Goal: Task Accomplishment & Management: Complete application form

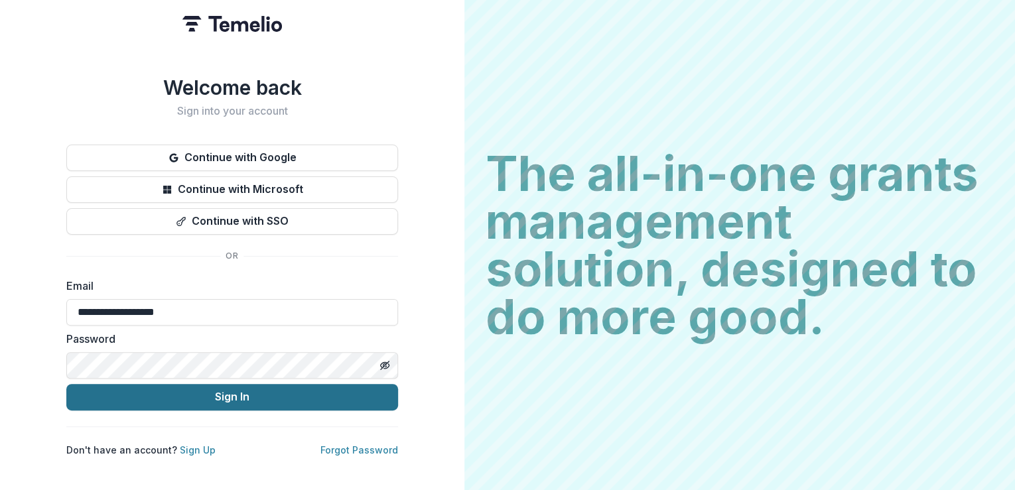
click at [267, 388] on button "Sign In" at bounding box center [232, 397] width 332 height 27
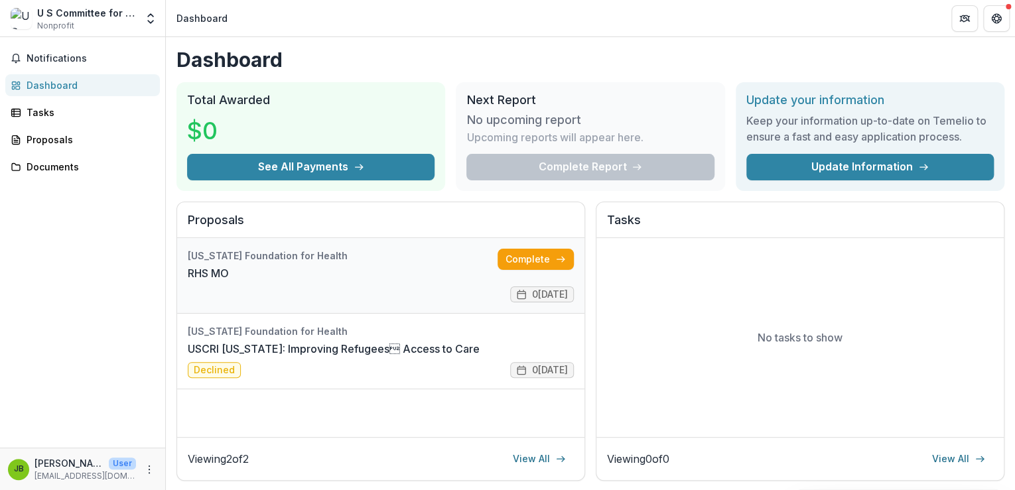
click at [229, 265] on link "RHS MO" at bounding box center [208, 273] width 41 height 16
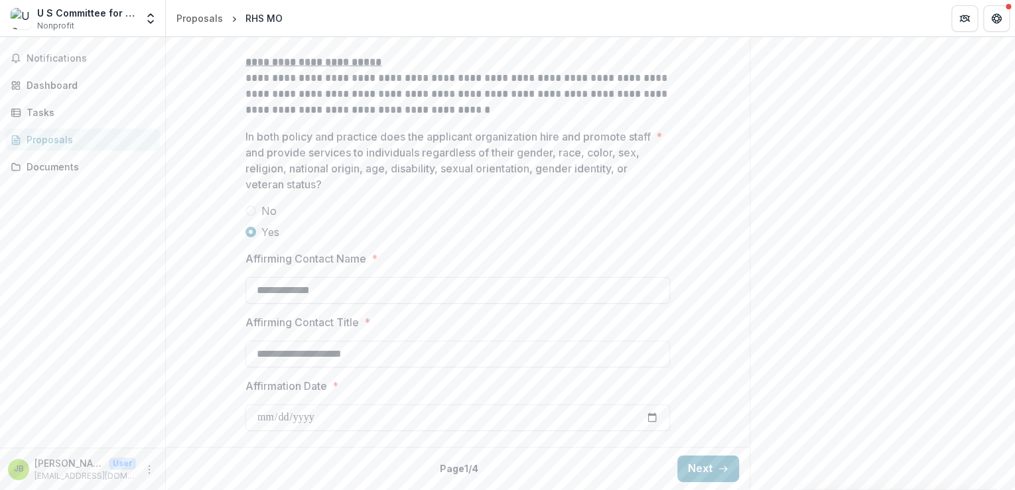
scroll to position [2063, 0]
drag, startPoint x: 703, startPoint y: 469, endPoint x: 693, endPoint y: 463, distance: 12.2
click at [703, 468] on button "Next" at bounding box center [708, 469] width 62 height 27
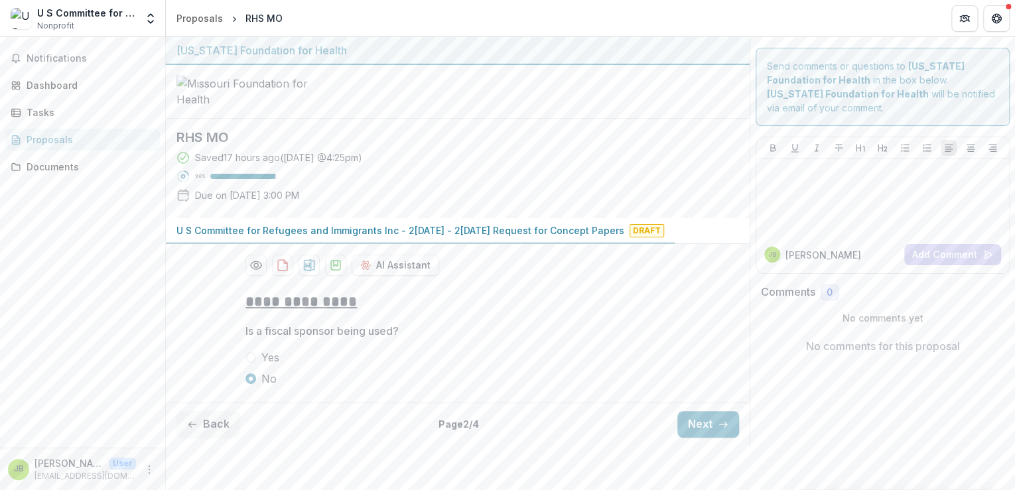
scroll to position [55, 0]
click at [693, 438] on button "Next" at bounding box center [708, 424] width 62 height 27
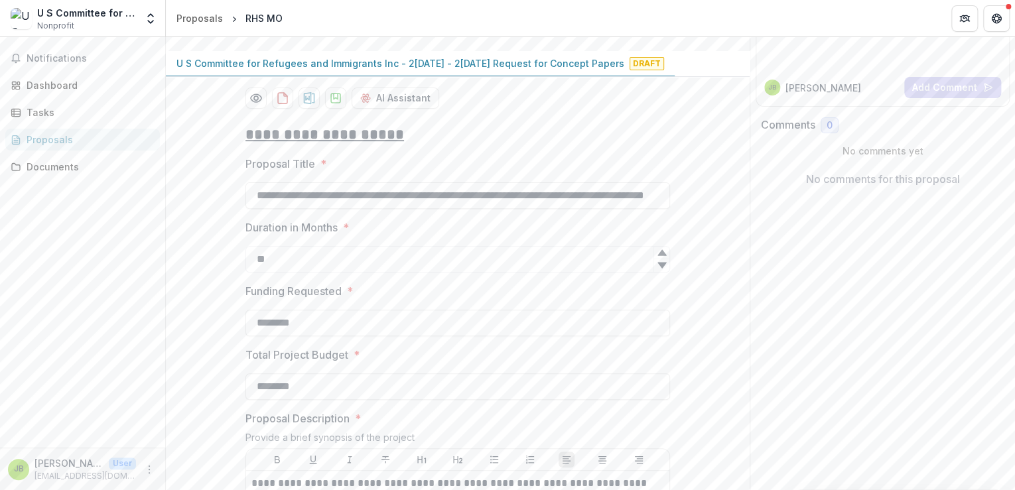
scroll to position [137, 0]
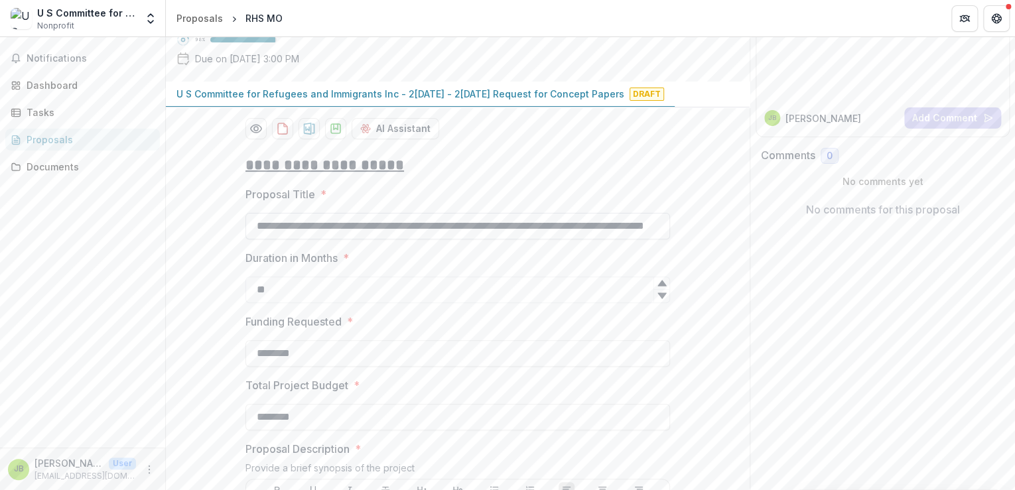
click at [321, 240] on input "**********" at bounding box center [458, 226] width 425 height 27
click at [259, 240] on input "**********" at bounding box center [458, 226] width 425 height 27
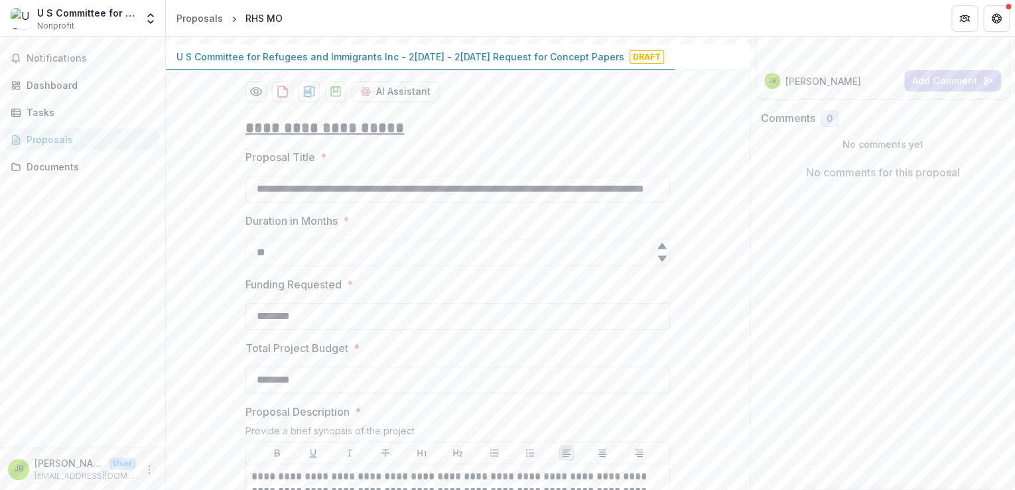
scroll to position [190, 0]
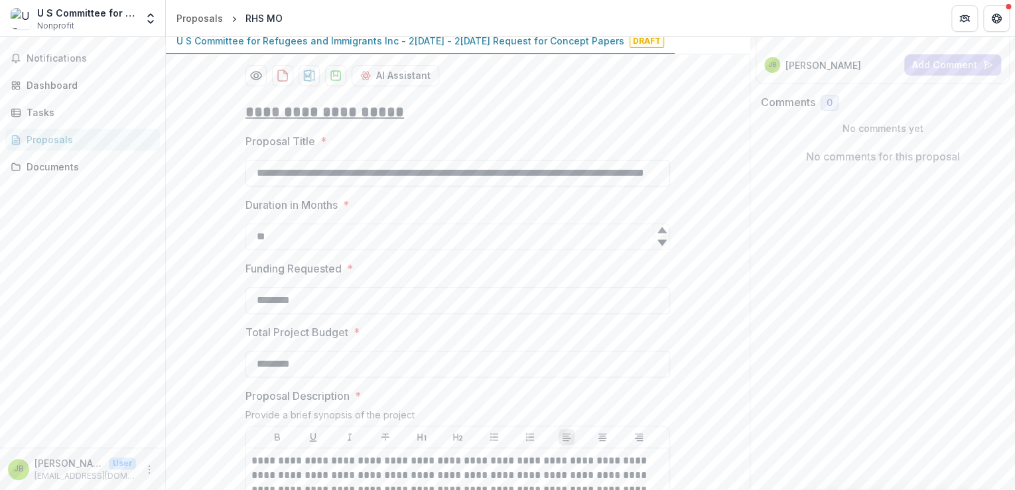
click at [623, 186] on input "**********" at bounding box center [458, 173] width 425 height 27
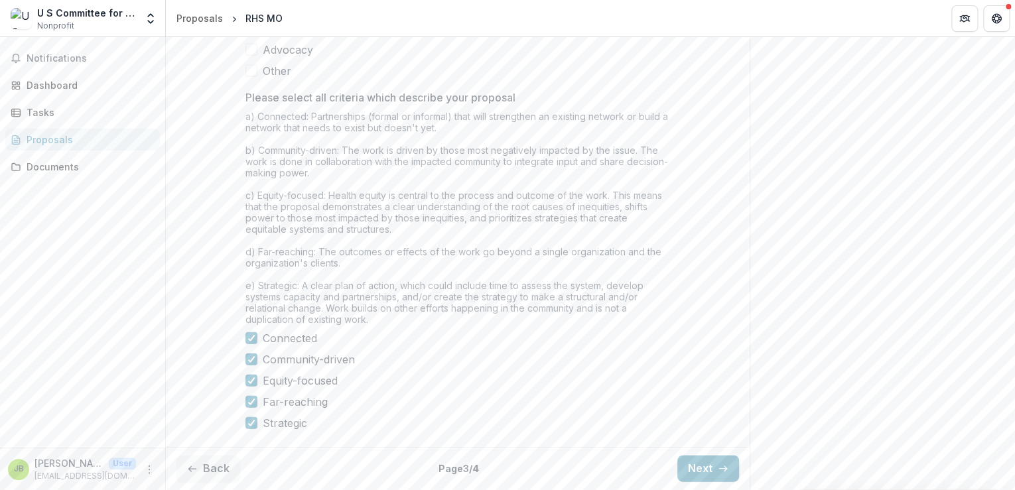
scroll to position [1464, 0]
click at [678, 470] on button "Next" at bounding box center [708, 469] width 62 height 27
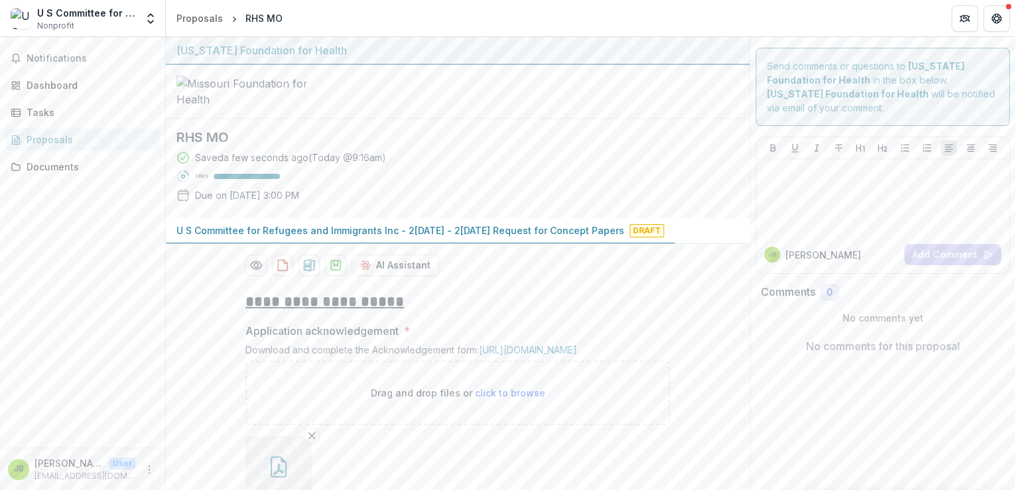
scroll to position [0, 0]
click at [199, 145] on h2 "RHS MO" at bounding box center [446, 137] width 541 height 16
click at [175, 244] on button "U S Committee for Refugees and Immigrants Inc - 20[DATE] 20[DATE]equest for Con…" at bounding box center [420, 231] width 509 height 26
click at [222, 238] on p "U S Committee for Refugees and Immigrants Inc - 2[DATE] - 2[DATE] Request for C…" at bounding box center [400, 231] width 448 height 14
click at [208, 145] on h2 "RHS MO" at bounding box center [446, 137] width 541 height 16
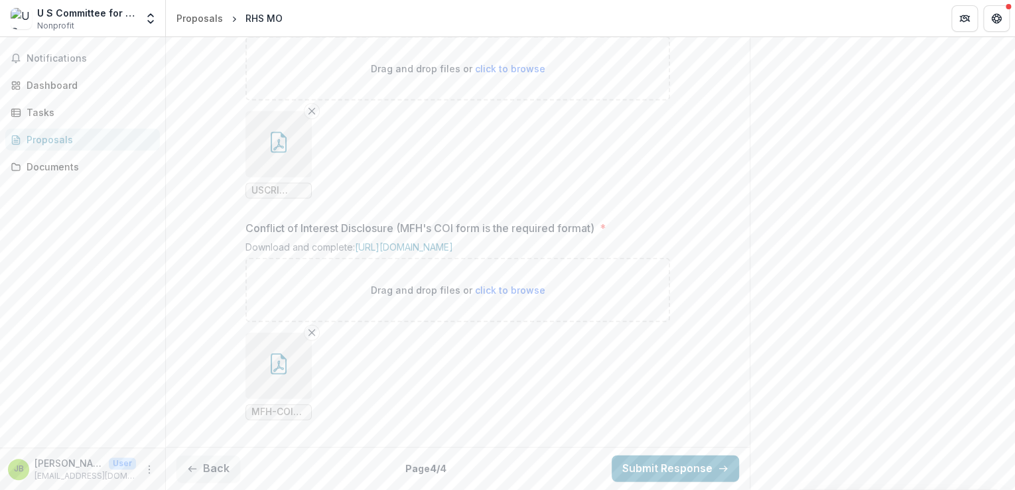
scroll to position [1521, 0]
click at [36, 82] on div "Dashboard" at bounding box center [88, 85] width 123 height 14
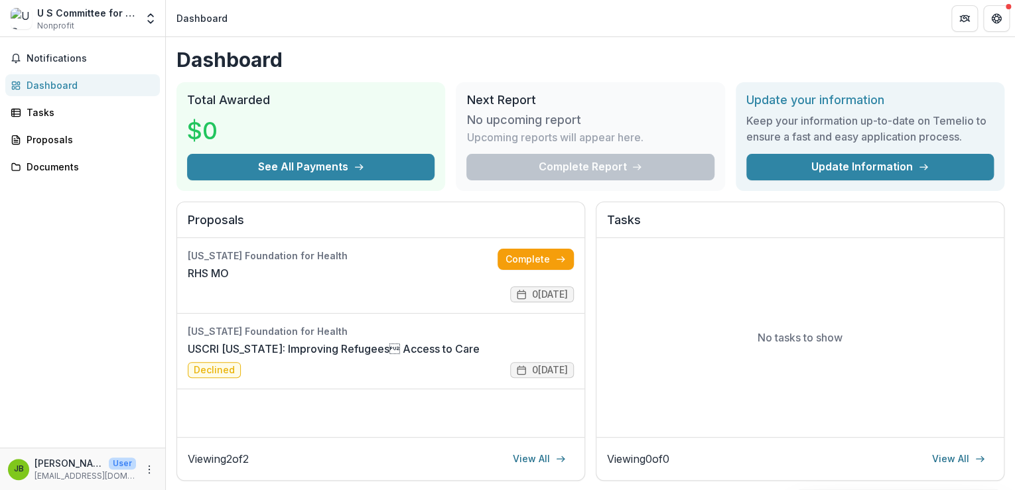
drag, startPoint x: 190, startPoint y: 274, endPoint x: 68, endPoint y: 301, distance: 124.9
click at [66, 304] on div "Notifications Dashboard Tasks Proposals Documents" at bounding box center [82, 242] width 165 height 411
click at [40, 62] on span "Notifications" at bounding box center [91, 58] width 128 height 11
click at [31, 111] on div "Tasks" at bounding box center [88, 113] width 123 height 14
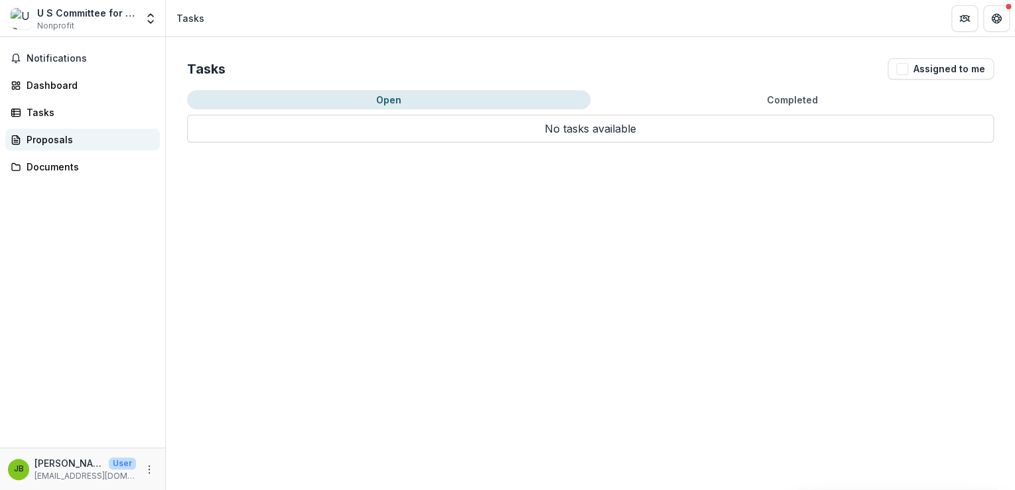
click at [38, 137] on div "Proposals" at bounding box center [88, 140] width 123 height 14
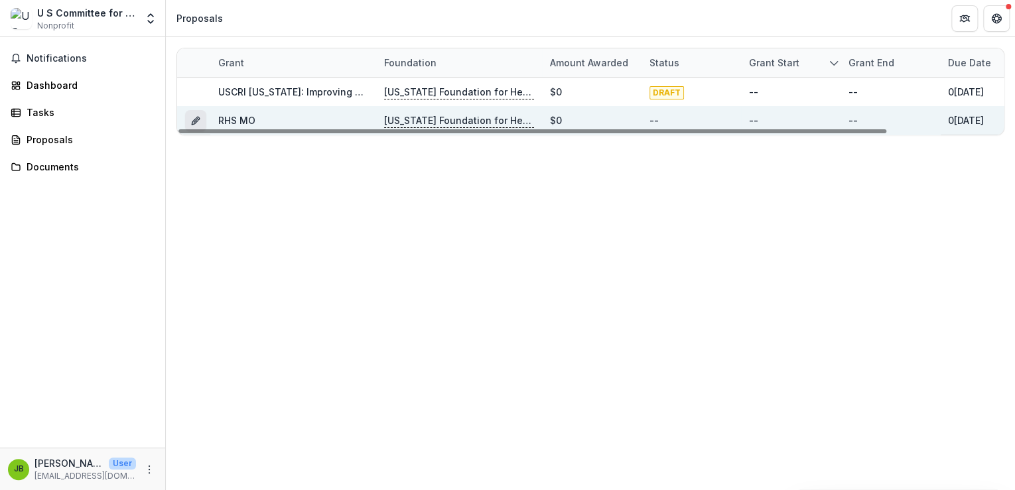
click at [191, 116] on icon "Grant 297a6b7c-dc77-4643-b59f-7230b5b0b955" at bounding box center [195, 120] width 11 height 11
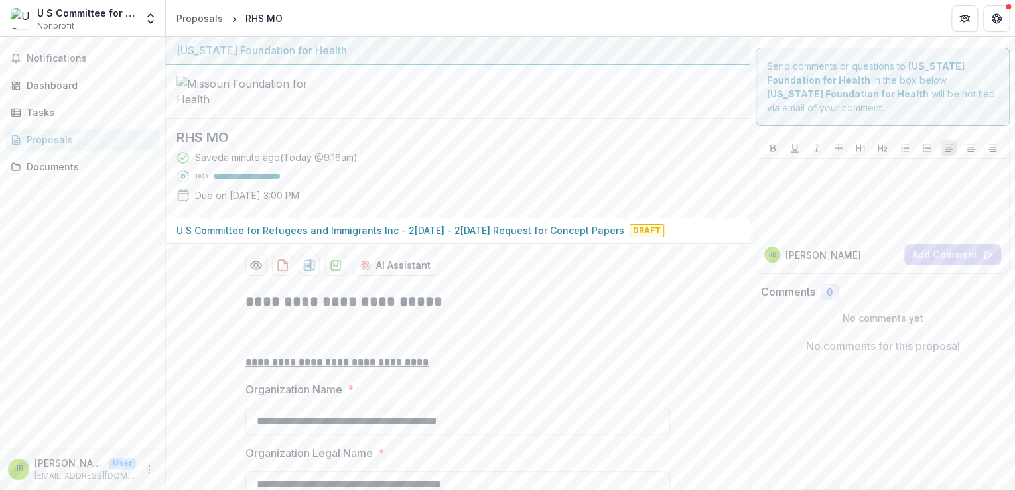
click at [204, 145] on h2 "RHS MO" at bounding box center [446, 137] width 541 height 16
click at [260, 145] on h2 "RHS MO" at bounding box center [446, 137] width 541 height 16
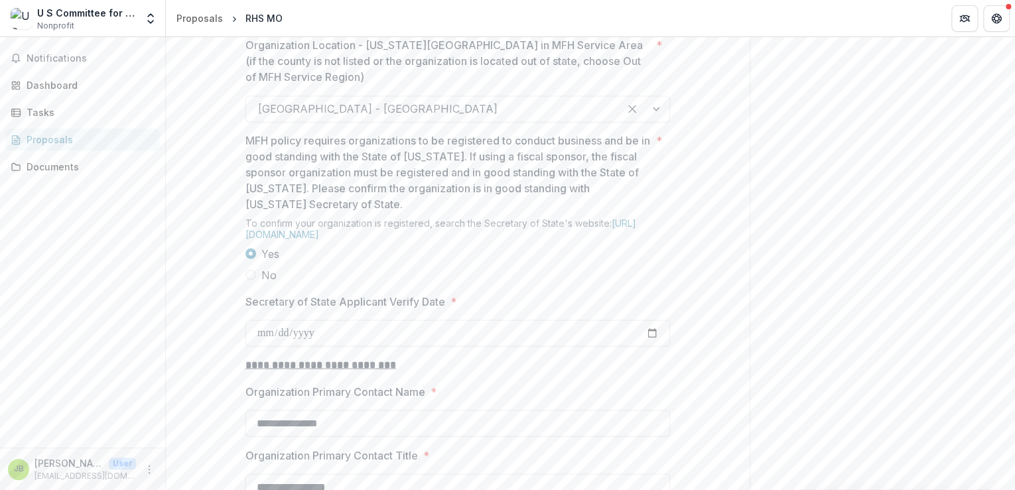
scroll to position [1054, 0]
click at [964, 25] on button "Partners" at bounding box center [964, 18] width 27 height 27
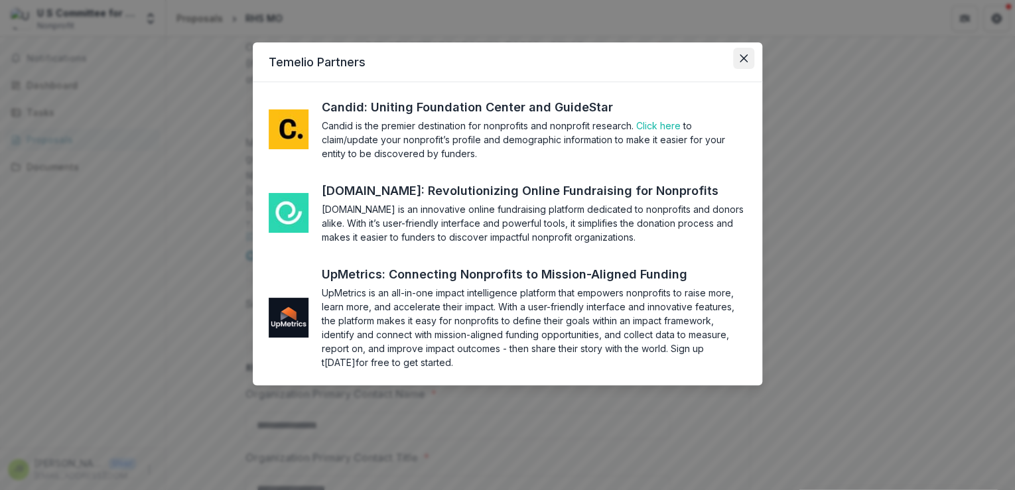
click at [742, 58] on icon "Close" at bounding box center [744, 58] width 8 height 8
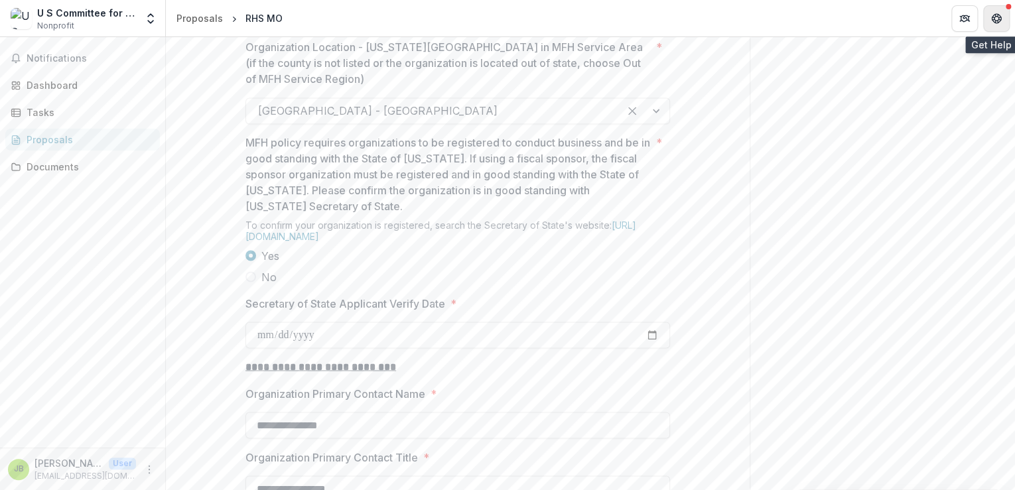
click at [996, 24] on button "Get Help" at bounding box center [996, 18] width 27 height 27
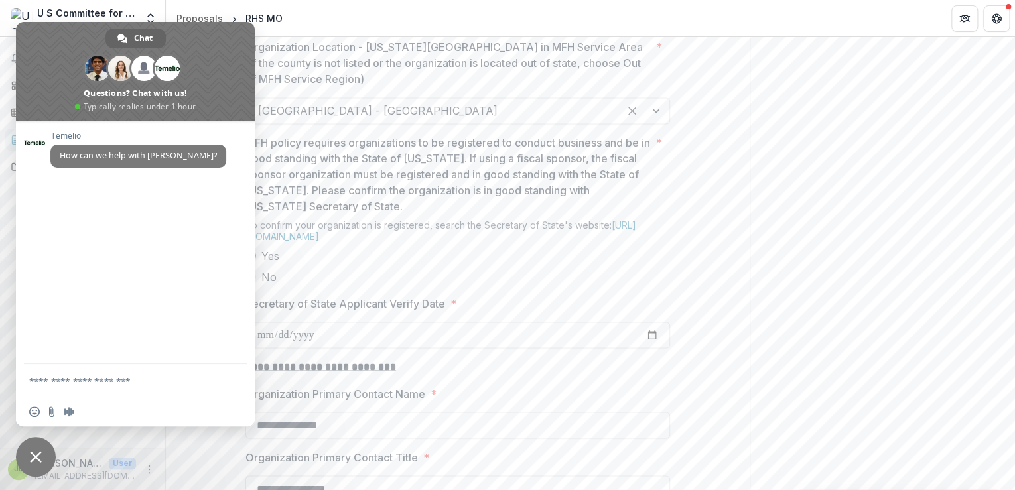
click at [704, 203] on div "**********" at bounding box center [458, 289] width 584 height 2125
click at [984, 14] on button "Get Help" at bounding box center [996, 18] width 27 height 27
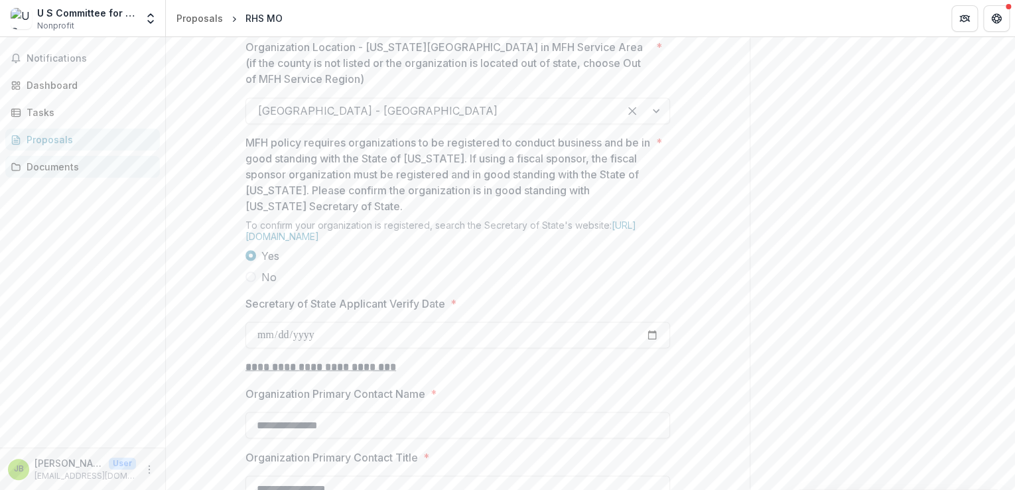
click at [64, 169] on div "Documents" at bounding box center [88, 167] width 123 height 14
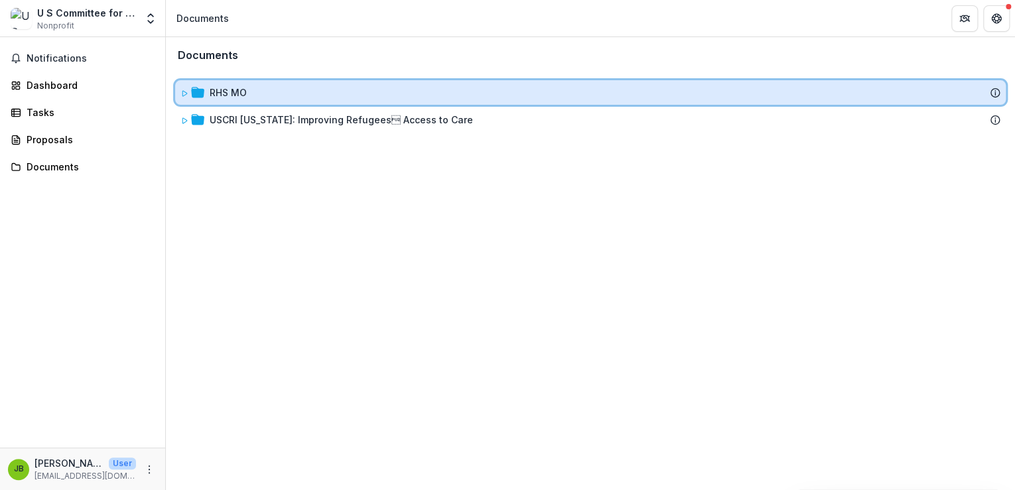
click at [182, 92] on icon at bounding box center [184, 93] width 5 height 5
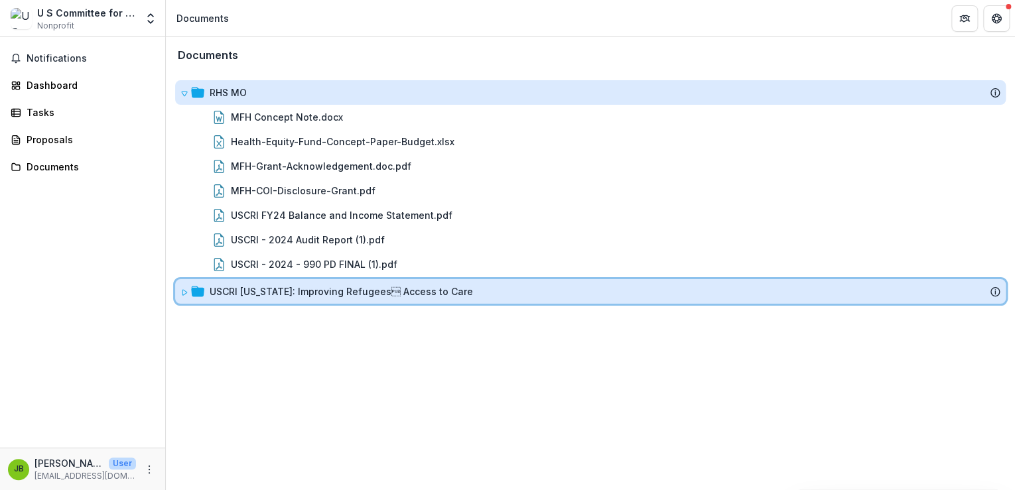
click at [183, 293] on icon at bounding box center [184, 293] width 8 height 8
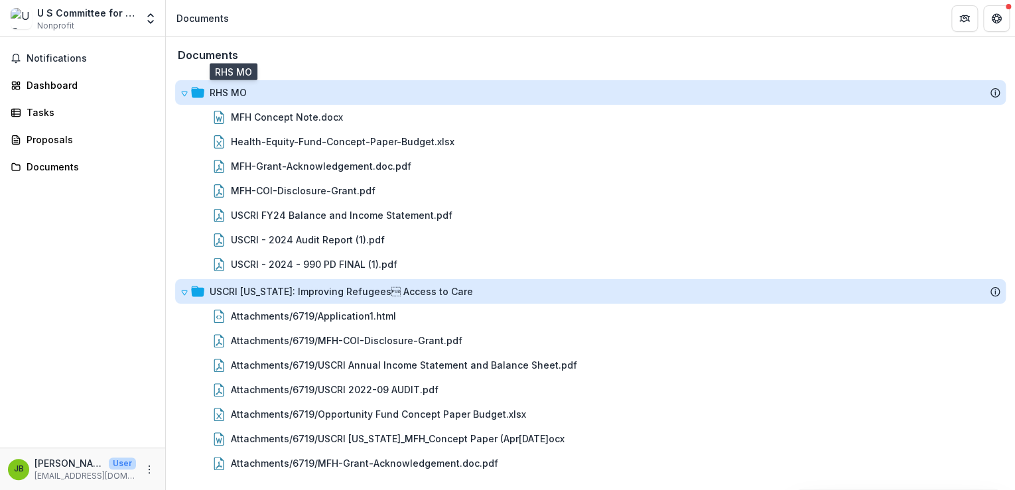
click at [226, 91] on div "RHS MO" at bounding box center [228, 93] width 37 height 14
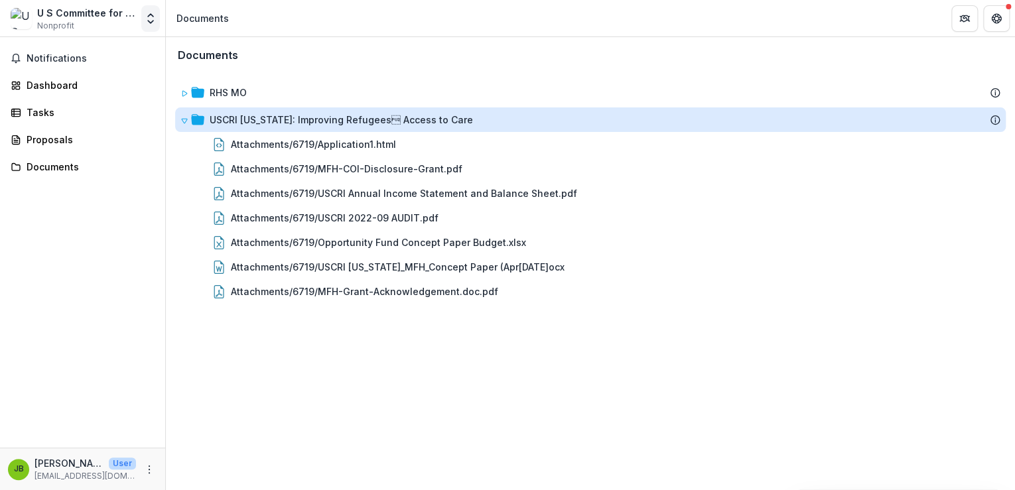
click at [154, 23] on icon "Open entity switcher" at bounding box center [150, 18] width 13 height 13
click at [44, 74] on link "Settings" at bounding box center [82, 73] width 159 height 22
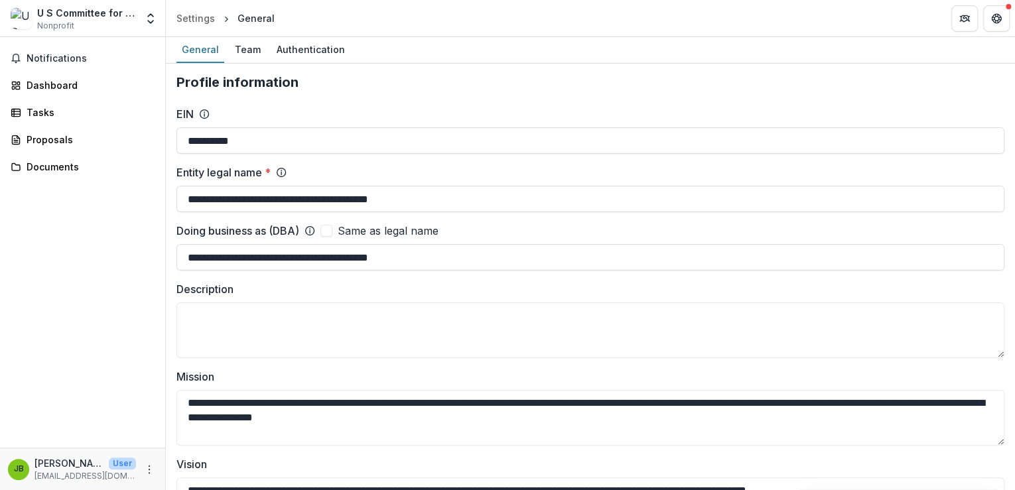
click at [326, 231] on span at bounding box center [326, 231] width 12 height 12
type input "**********"
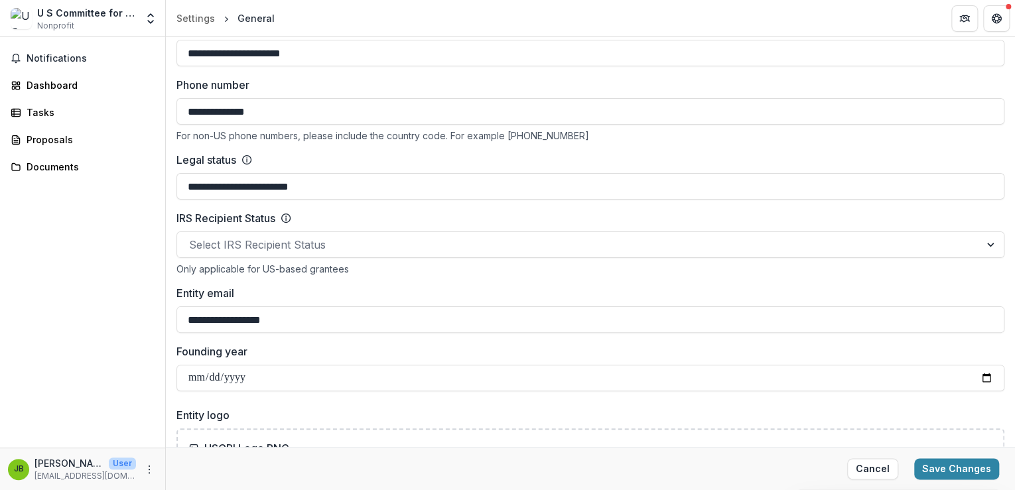
scroll to position [584, 0]
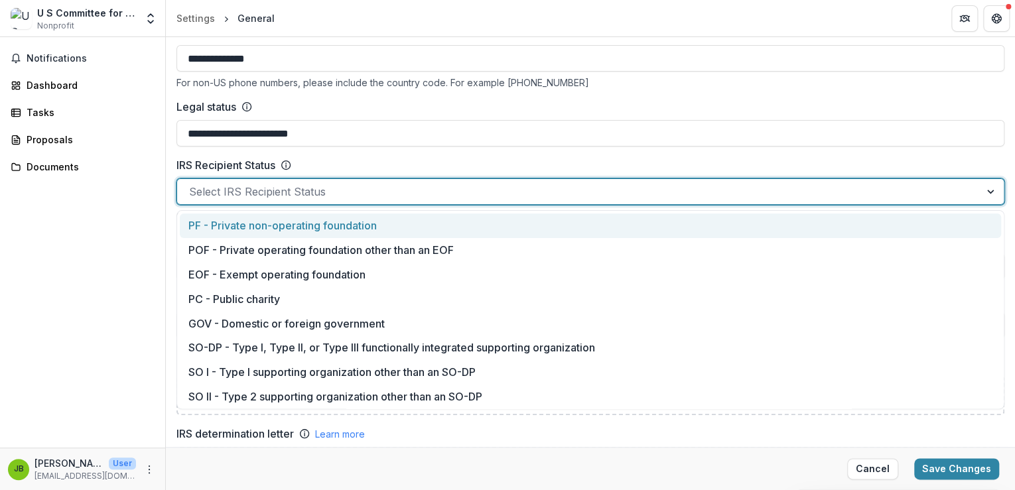
click at [247, 187] on div at bounding box center [578, 191] width 779 height 19
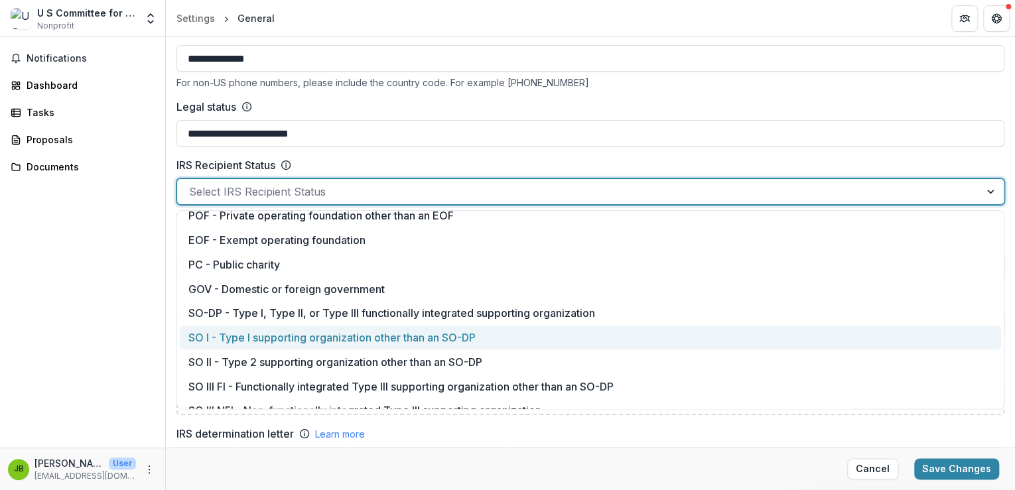
scroll to position [0, 0]
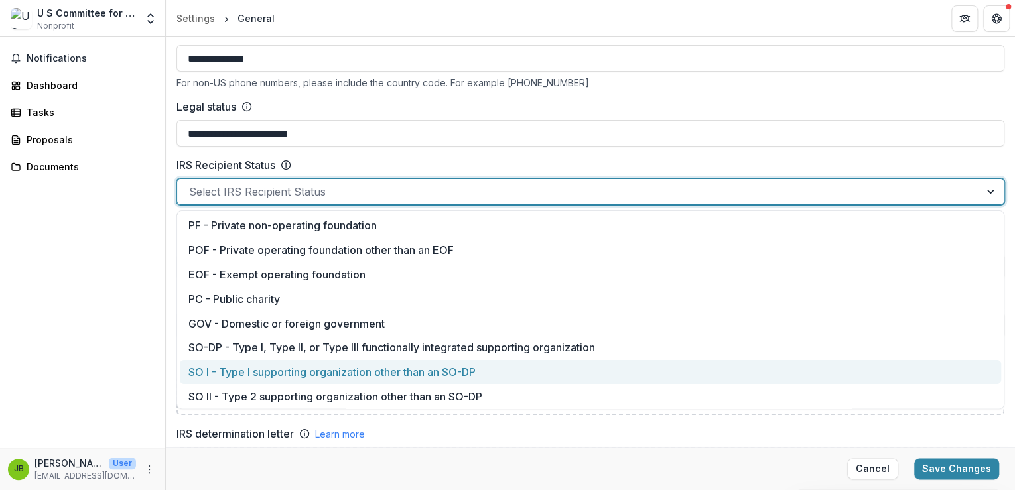
click at [70, 263] on div "Notifications Dashboard Tasks Proposals Documents" at bounding box center [82, 242] width 165 height 411
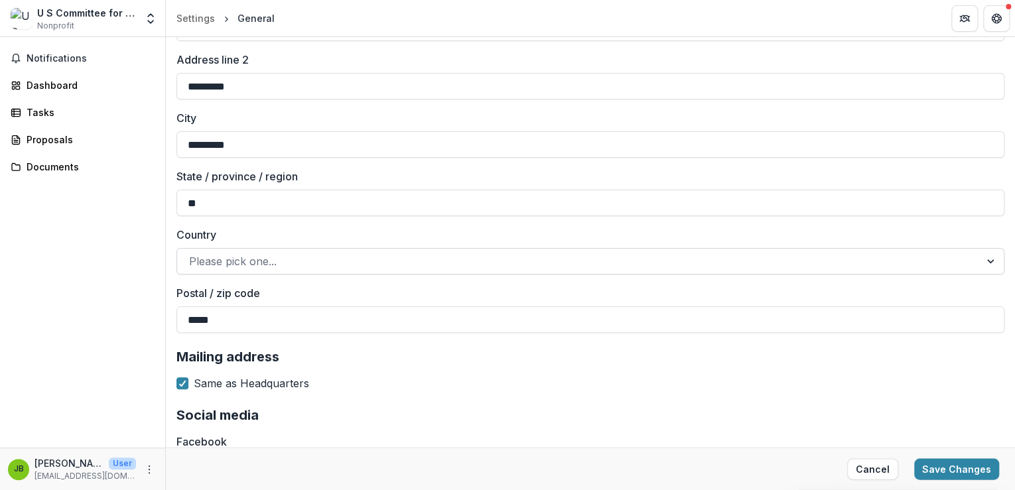
scroll to position [1168, 0]
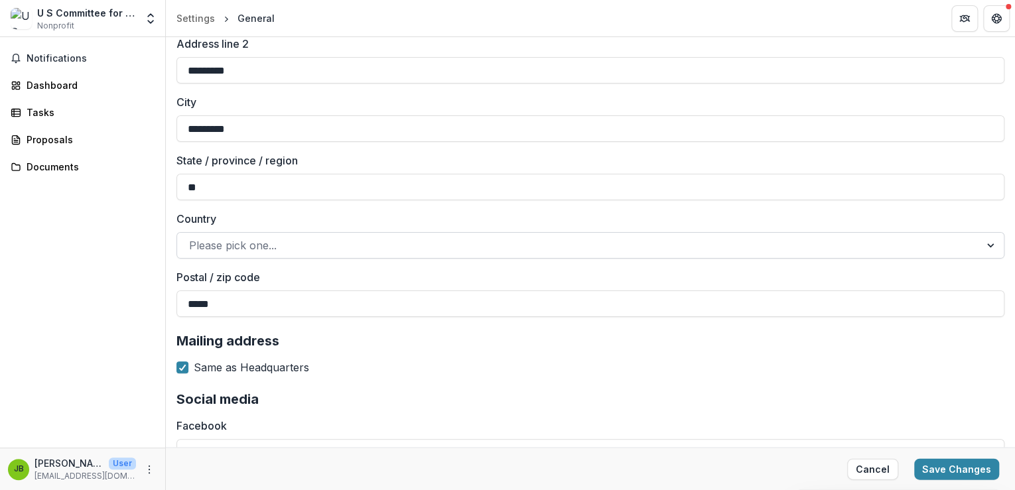
click at [332, 247] on div at bounding box center [578, 245] width 779 height 19
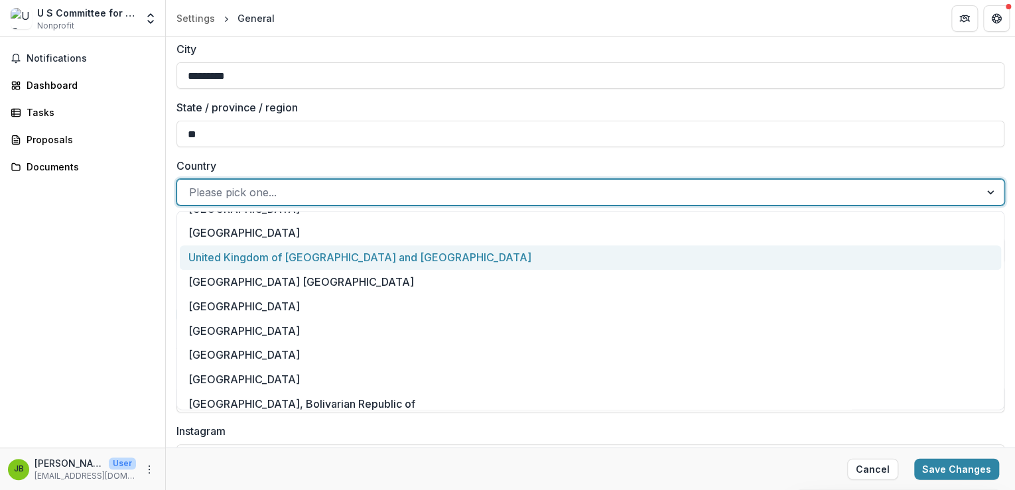
scroll to position [5733, 0]
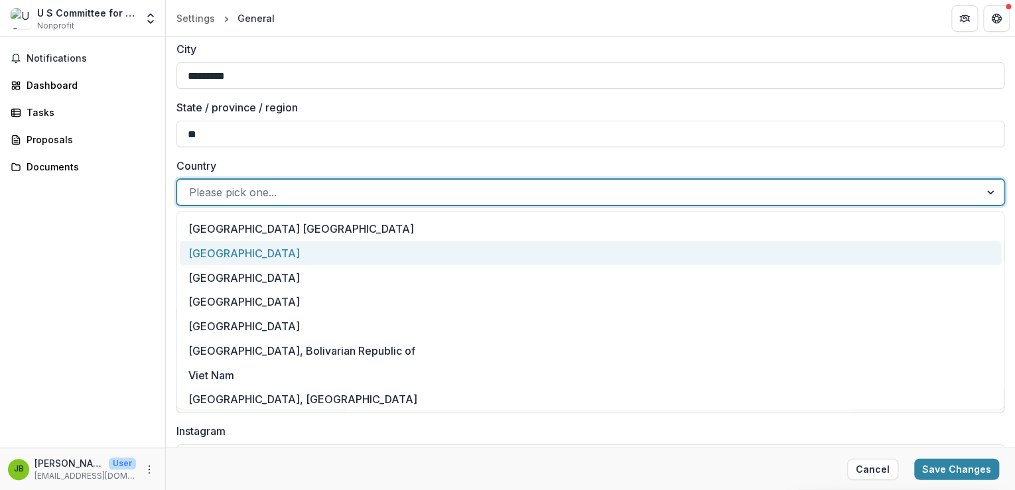
click at [212, 260] on div "[GEOGRAPHIC_DATA]" at bounding box center [590, 253] width 821 height 25
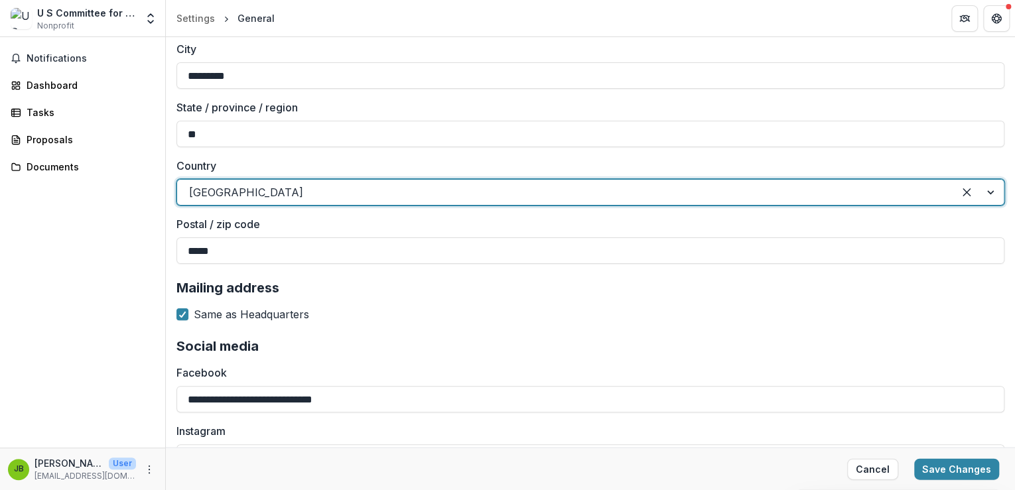
click at [98, 306] on div "Notifications Dashboard Tasks Proposals Documents" at bounding box center [82, 242] width 165 height 411
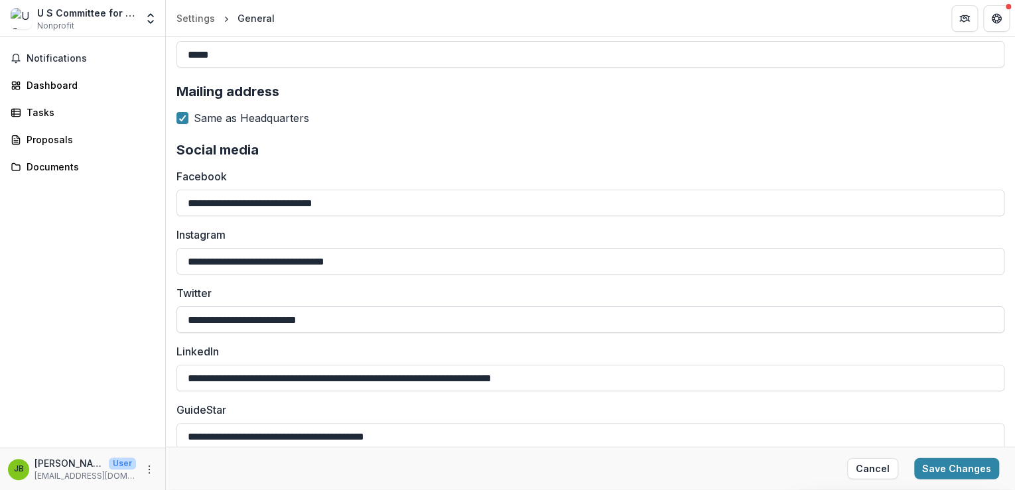
scroll to position [1428, 0]
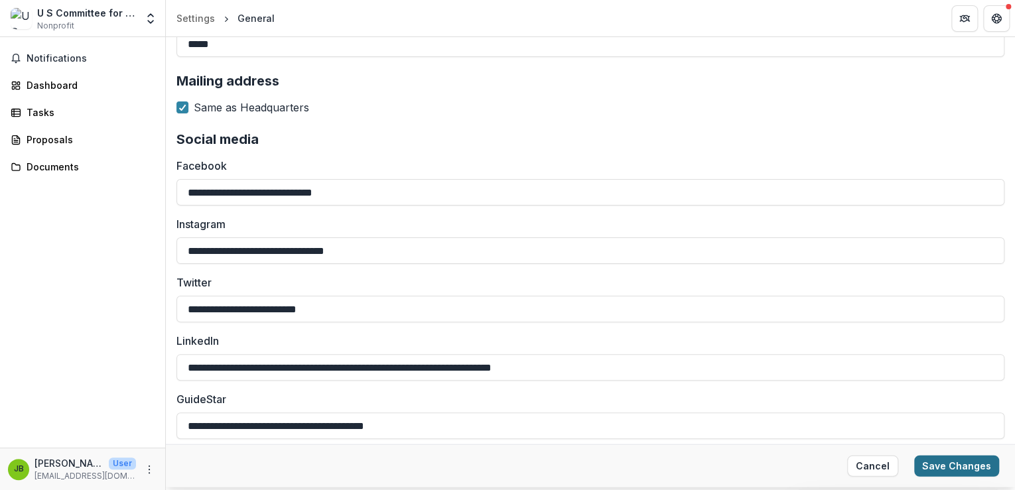
click at [955, 459] on button "Save Changes" at bounding box center [956, 466] width 85 height 21
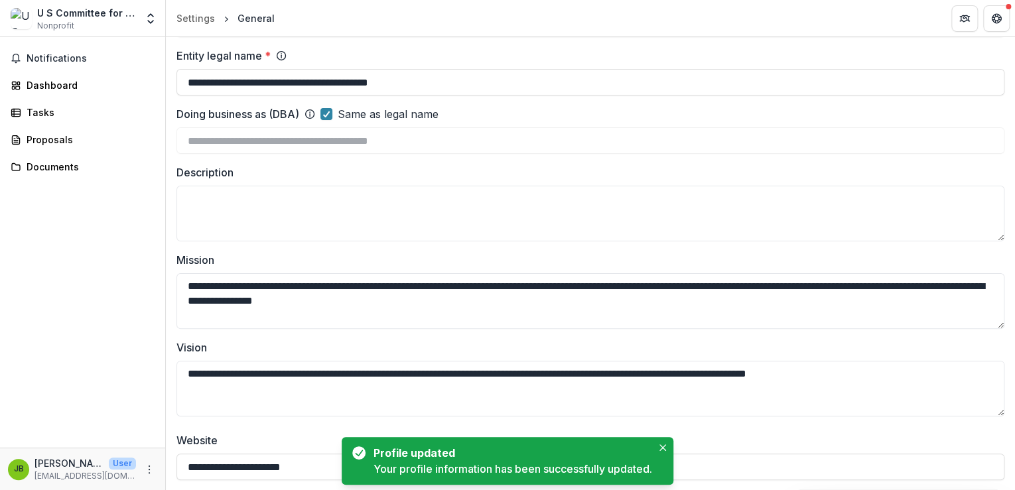
scroll to position [0, 0]
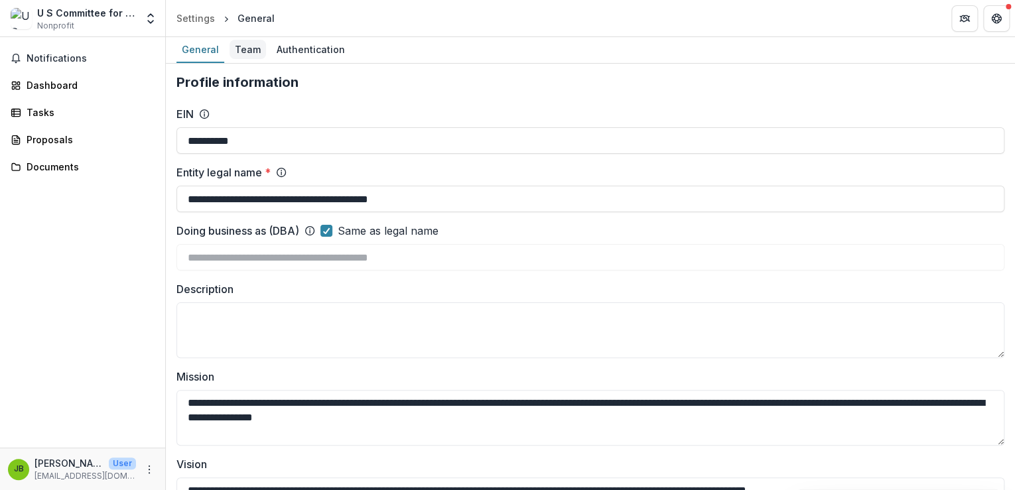
click at [234, 56] on div "Team" at bounding box center [248, 49] width 36 height 19
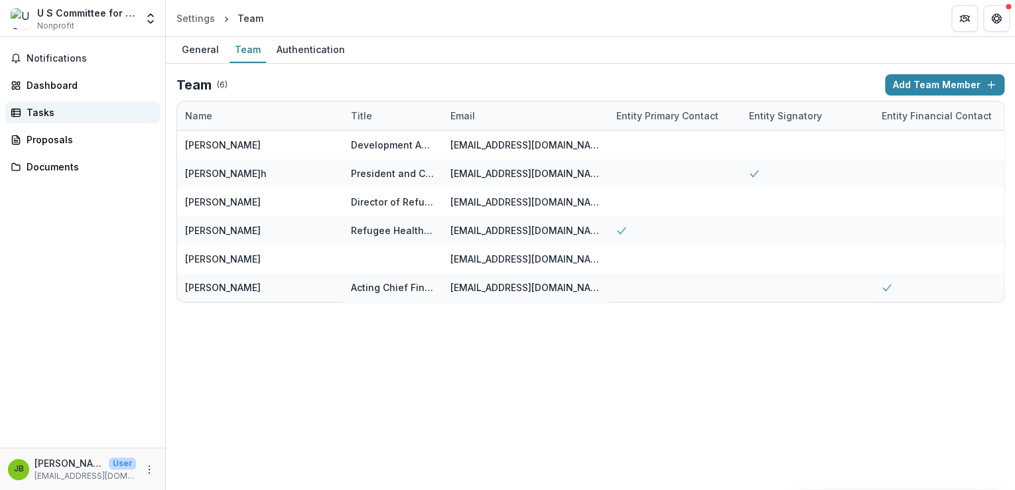
click at [38, 107] on div "Tasks" at bounding box center [88, 113] width 123 height 14
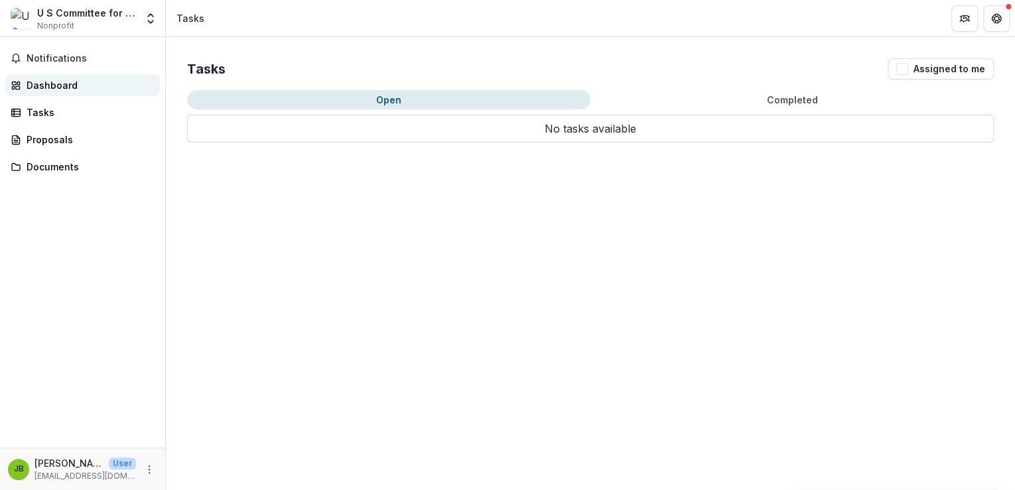
click at [52, 88] on div "Dashboard" at bounding box center [88, 85] width 123 height 14
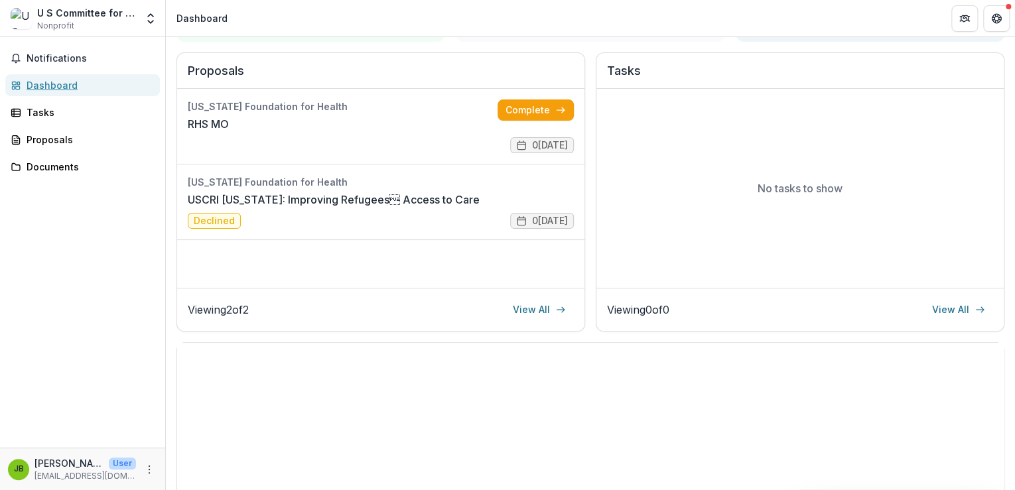
scroll to position [159, 0]
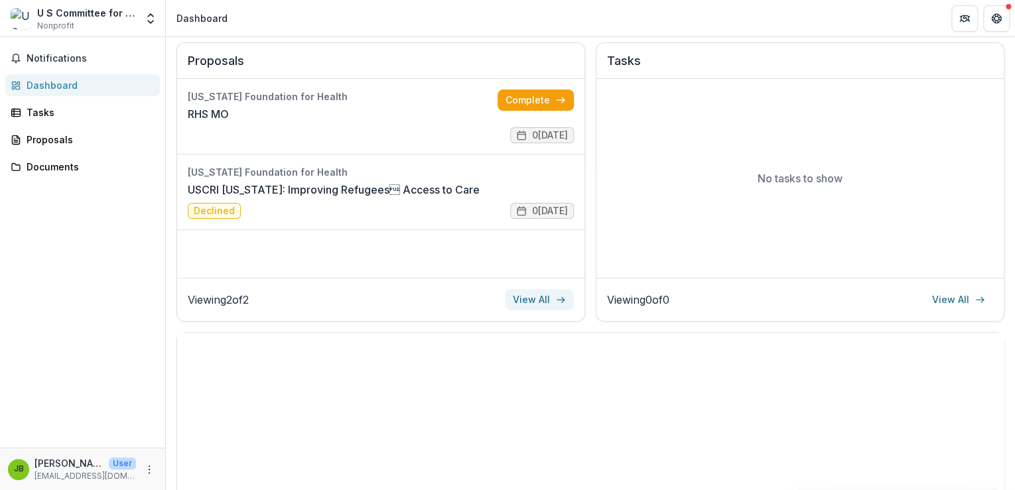
click at [541, 301] on link "View All" at bounding box center [539, 299] width 69 height 21
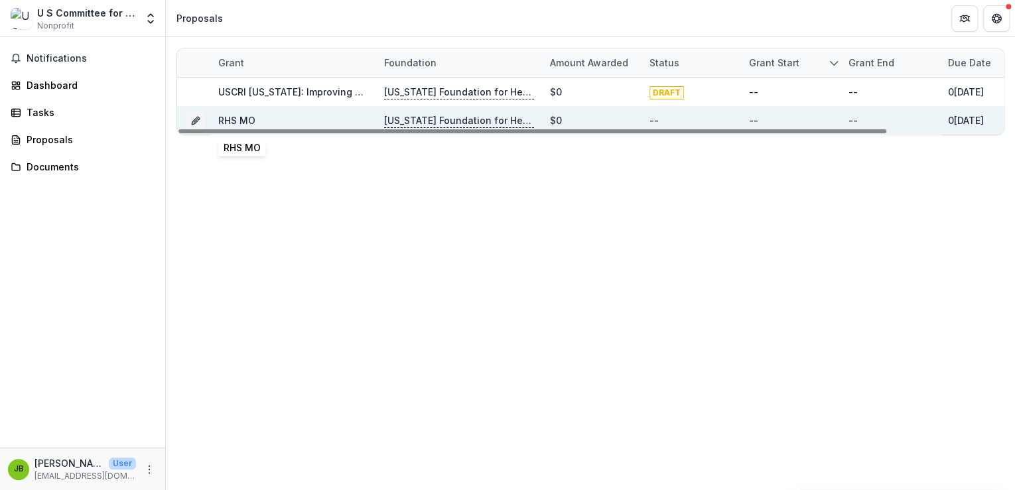
click at [240, 119] on link "RHS MO" at bounding box center [236, 120] width 37 height 11
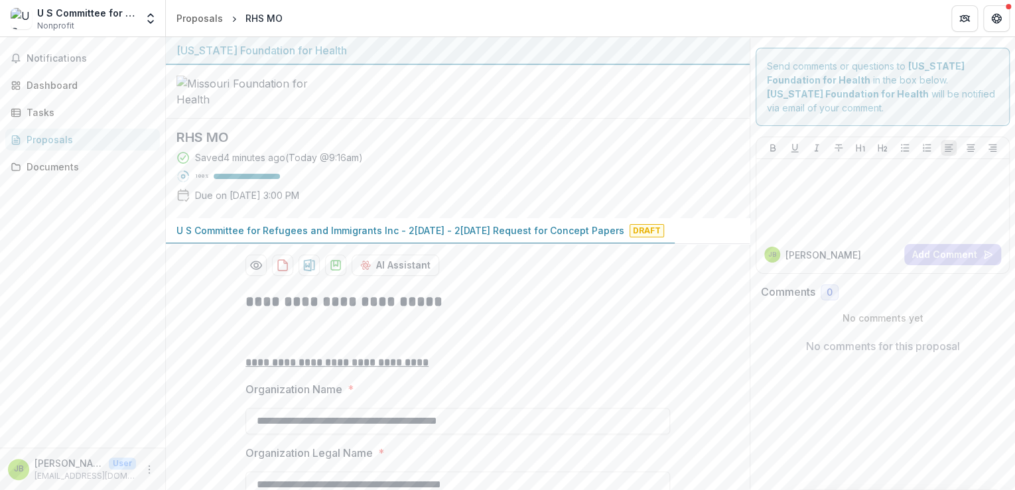
click at [207, 145] on h2 "RHS MO" at bounding box center [446, 137] width 541 height 16
click at [214, 145] on h2 "RHS MO" at bounding box center [446, 137] width 541 height 16
click at [255, 48] on div "[US_STATE] Foundation for Health" at bounding box center [457, 50] width 563 height 16
click at [294, 54] on div "[US_STATE] Foundation for Health" at bounding box center [457, 50] width 563 height 16
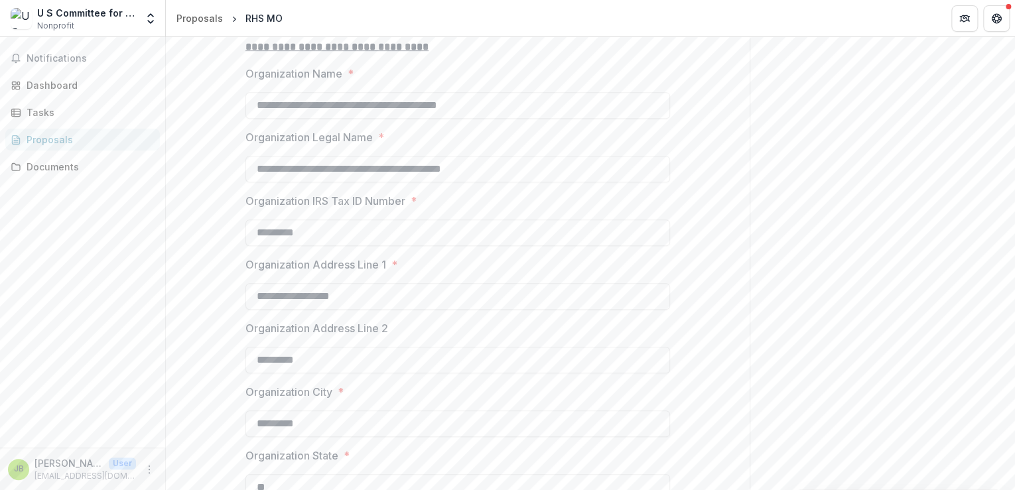
scroll to position [318, 0]
click at [268, 180] on input "**********" at bounding box center [458, 166] width 425 height 27
type input "**********"
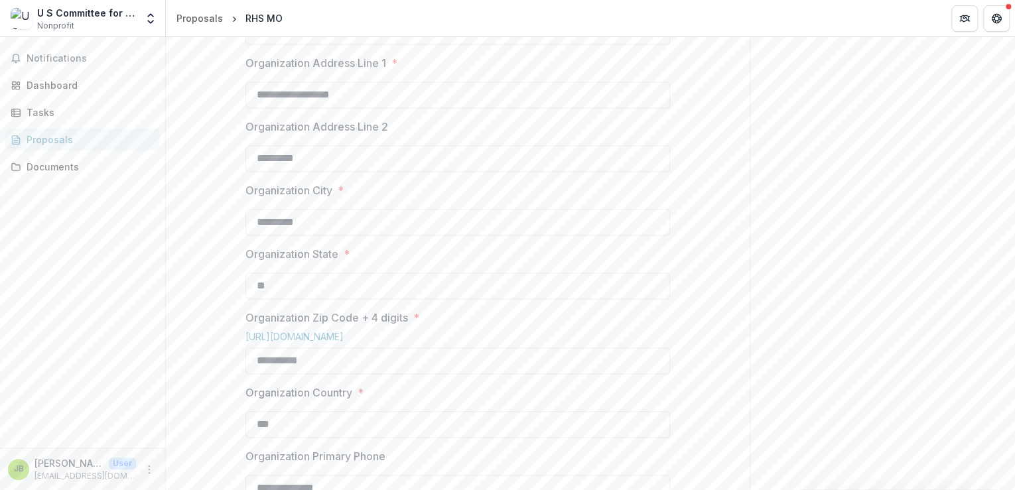
scroll to position [531, 0]
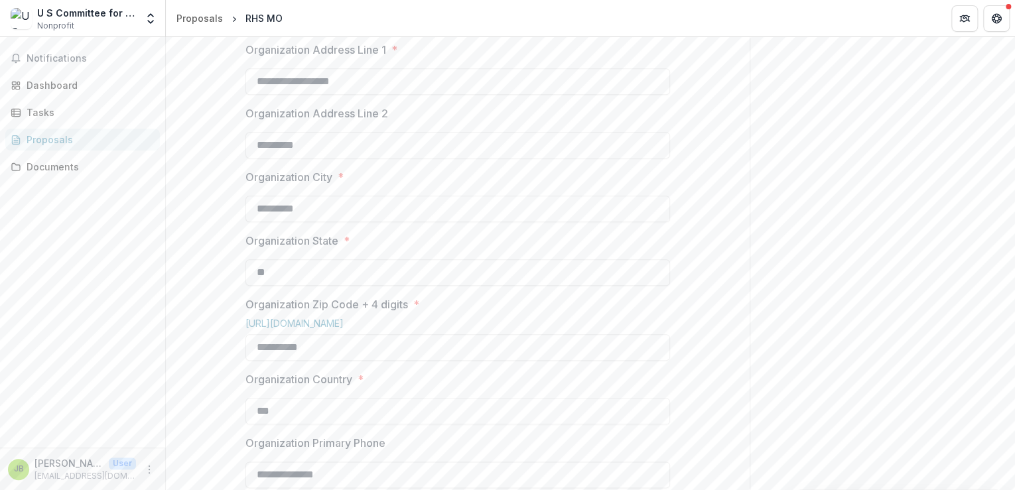
drag, startPoint x: 372, startPoint y: 186, endPoint x: 212, endPoint y: 182, distance: 160.6
drag, startPoint x: 321, startPoint y: 244, endPoint x: 96, endPoint y: 259, distance: 226.1
click at [97, 259] on main "**********" at bounding box center [507, 263] width 1015 height 453
drag, startPoint x: 313, startPoint y: 303, endPoint x: 201, endPoint y: 308, distance: 111.6
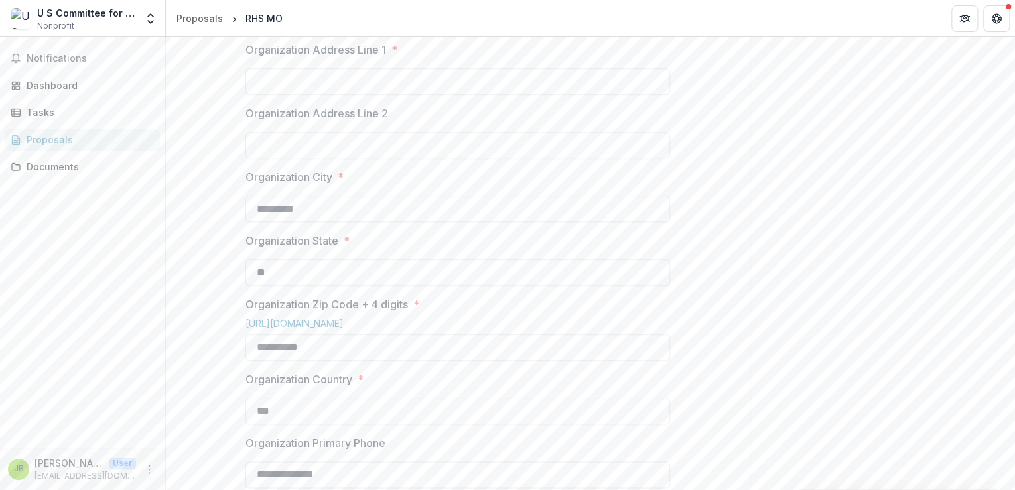
drag, startPoint x: 288, startPoint y: 374, endPoint x: 188, endPoint y: 373, distance: 99.5
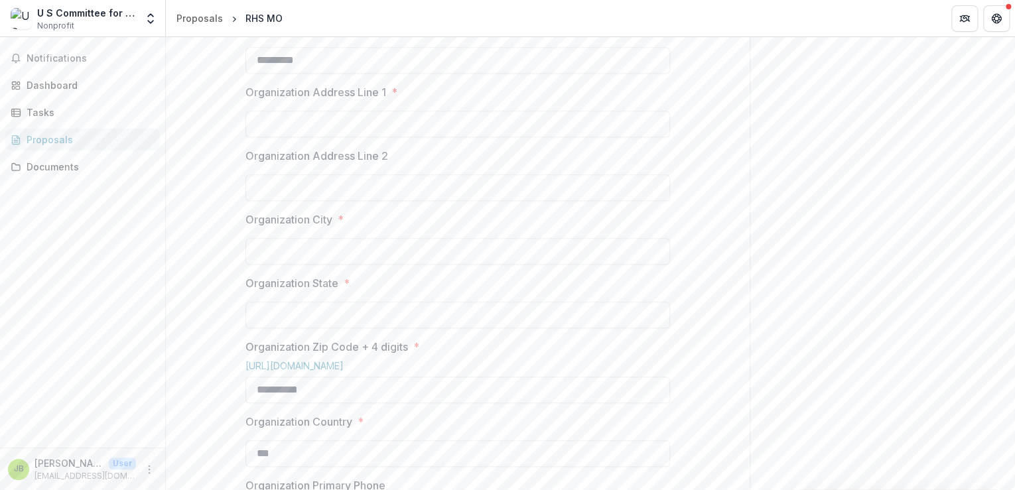
scroll to position [478, 0]
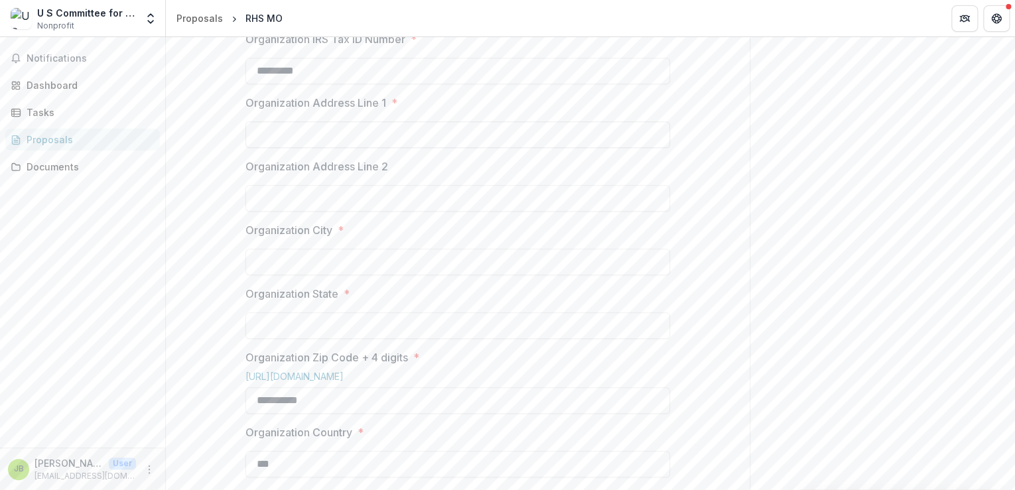
click at [306, 148] on input "Organization Address Line 1 *" at bounding box center [458, 134] width 425 height 27
type input "**********"
click at [270, 212] on input "Organization Address Line 2" at bounding box center [458, 198] width 425 height 27
type input "*********"
click at [277, 275] on input "Organization City *" at bounding box center [458, 262] width 425 height 27
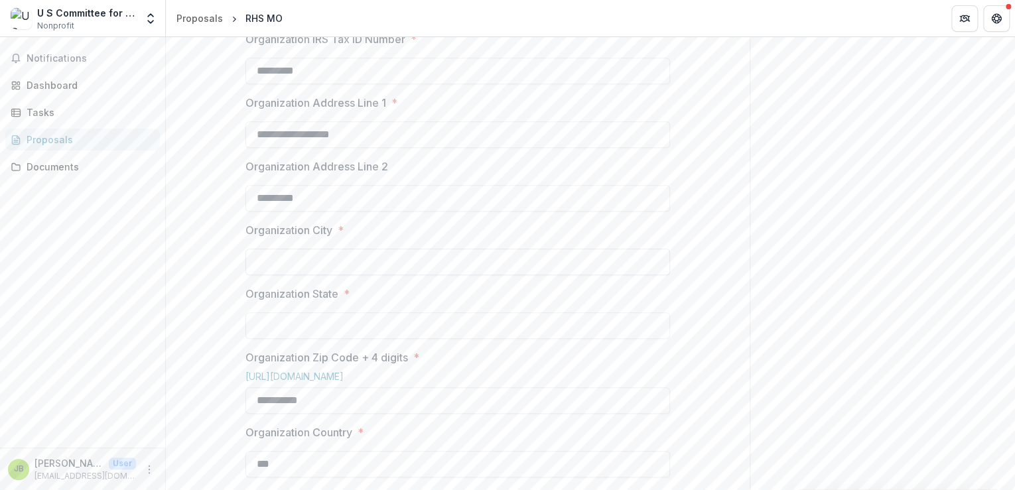
type input "*********"
click at [283, 339] on input "Organization State *" at bounding box center [458, 326] width 425 height 27
type input "********"
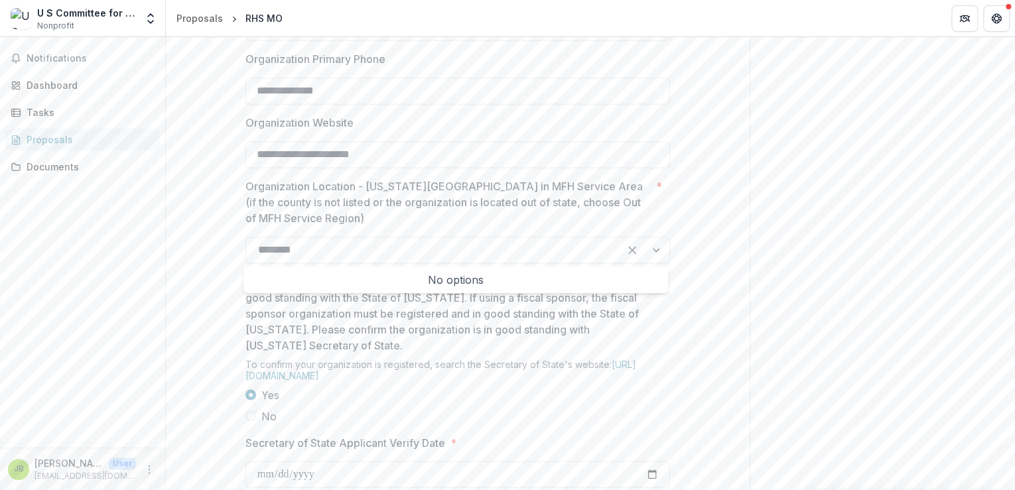
scroll to position [955, 0]
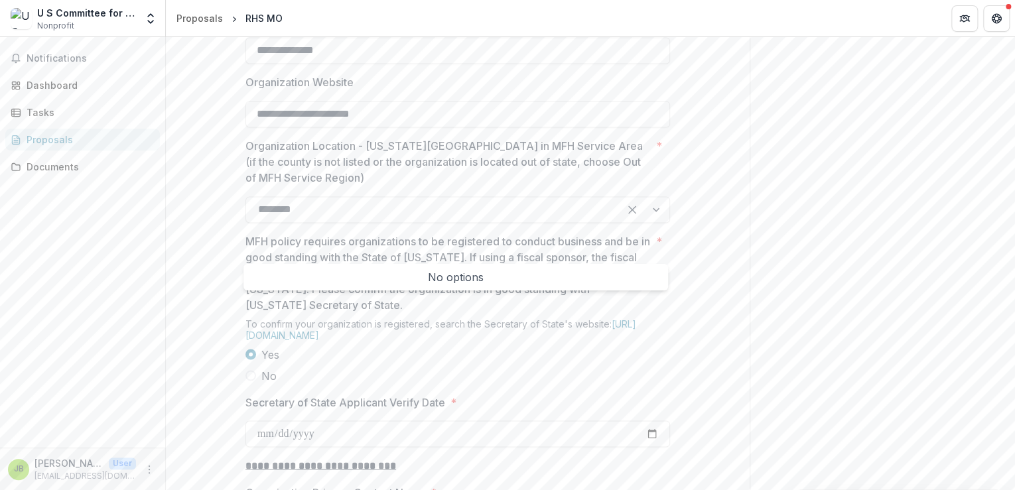
click at [309, 219] on div "********" at bounding box center [432, 209] width 349 height 19
click at [654, 222] on div at bounding box center [658, 209] width 24 height 25
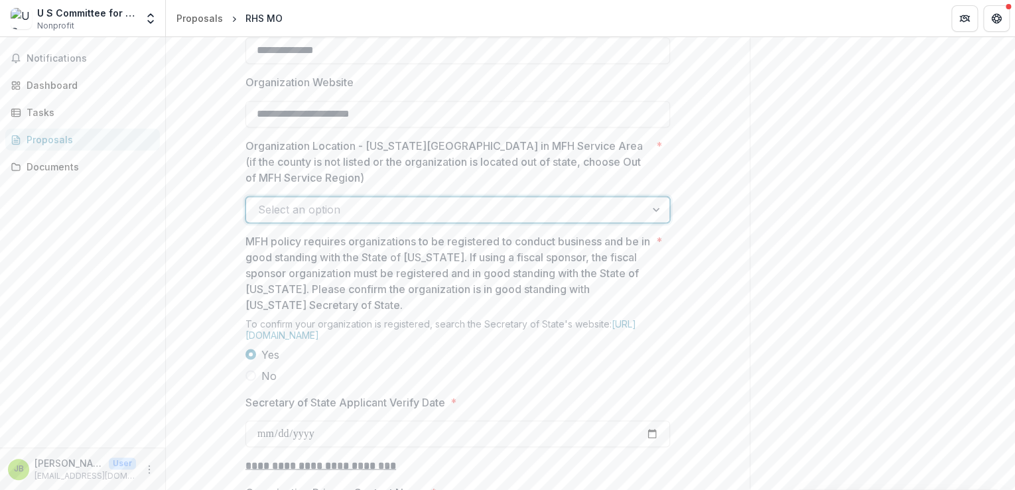
click at [653, 222] on div at bounding box center [658, 209] width 24 height 25
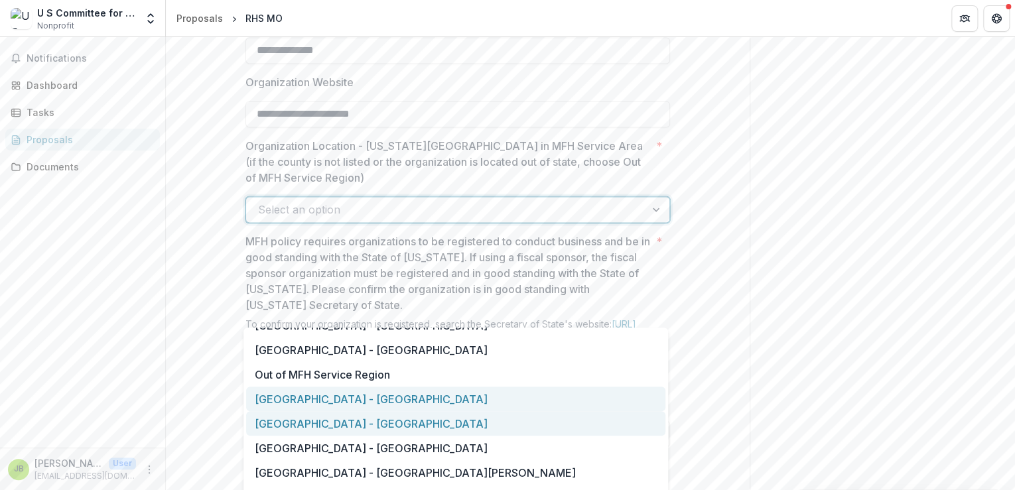
scroll to position [902, 0]
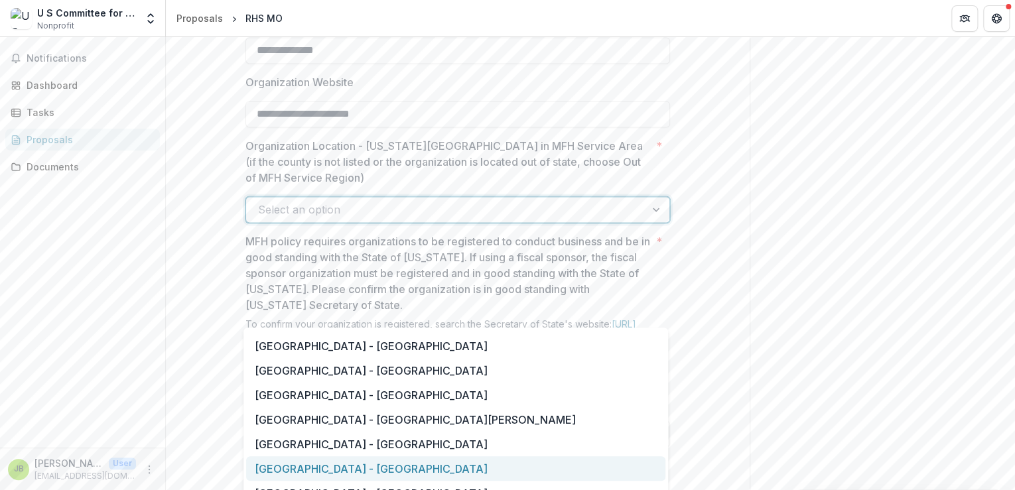
click at [356, 472] on div "[GEOGRAPHIC_DATA] - [GEOGRAPHIC_DATA]" at bounding box center [455, 469] width 419 height 25
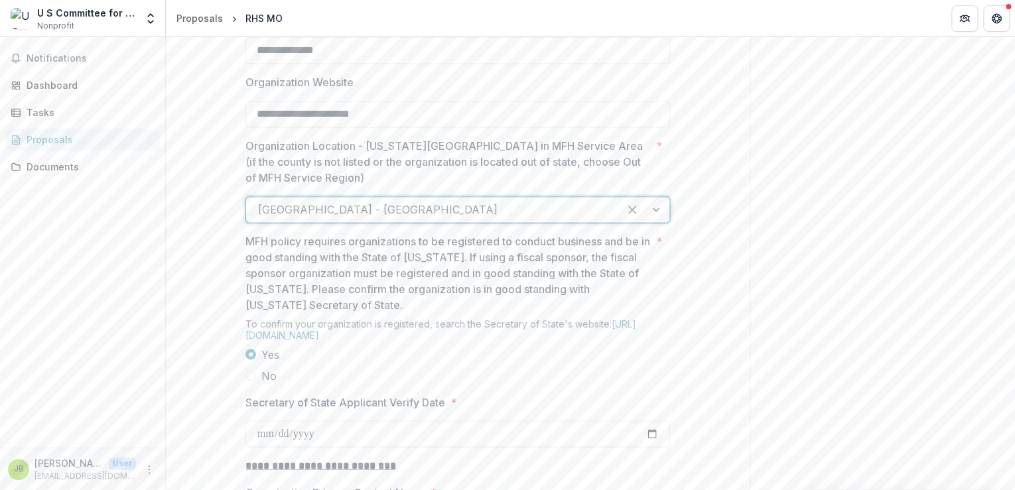
click at [231, 384] on div "**********" at bounding box center [458, 388] width 584 height 2125
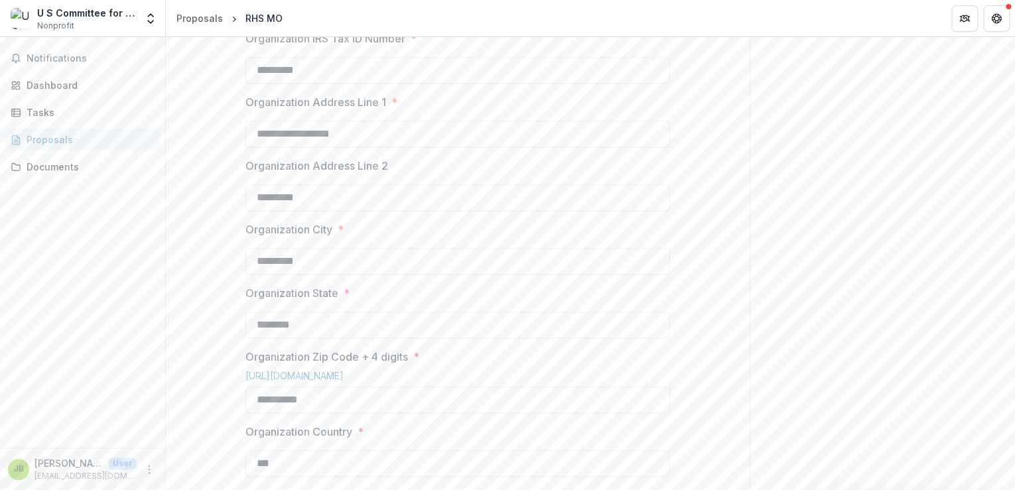
scroll to position [478, 0]
click at [430, 84] on input "*********" at bounding box center [458, 71] width 425 height 27
click at [410, 148] on input "**********" at bounding box center [458, 134] width 425 height 27
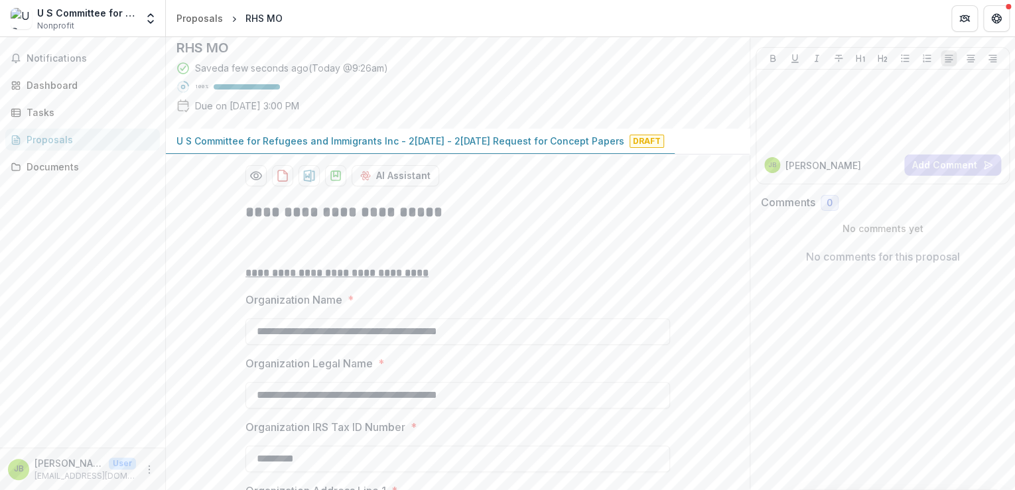
scroll to position [0, 0]
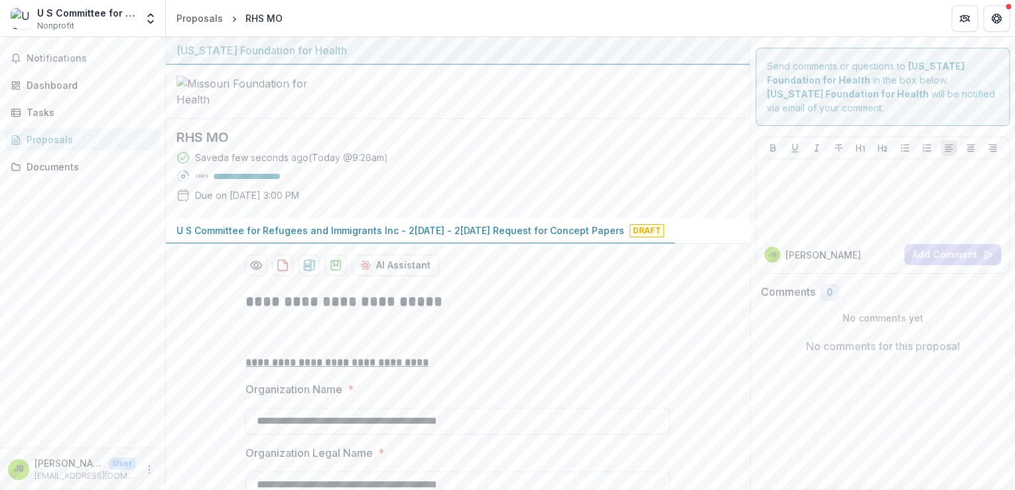
click at [630, 238] on span "Draft" at bounding box center [647, 230] width 35 height 13
click at [1002, 19] on button "Get Help" at bounding box center [996, 18] width 27 height 27
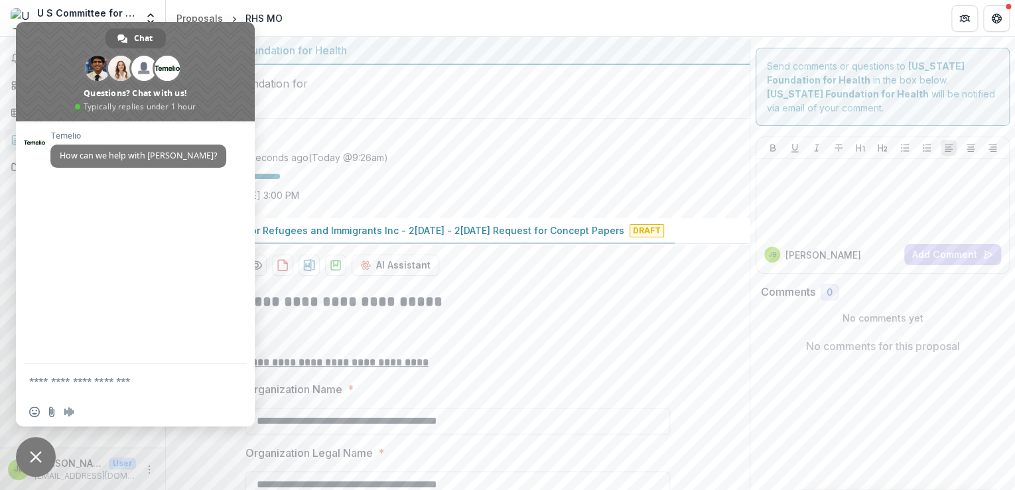
click at [95, 382] on textarea "Compose your message..." at bounding box center [122, 380] width 186 height 33
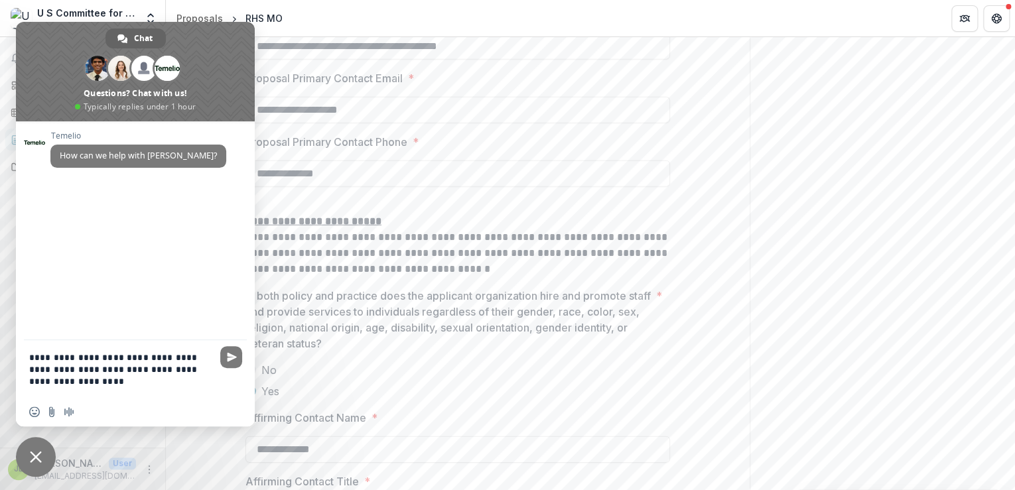
scroll to position [2063, 0]
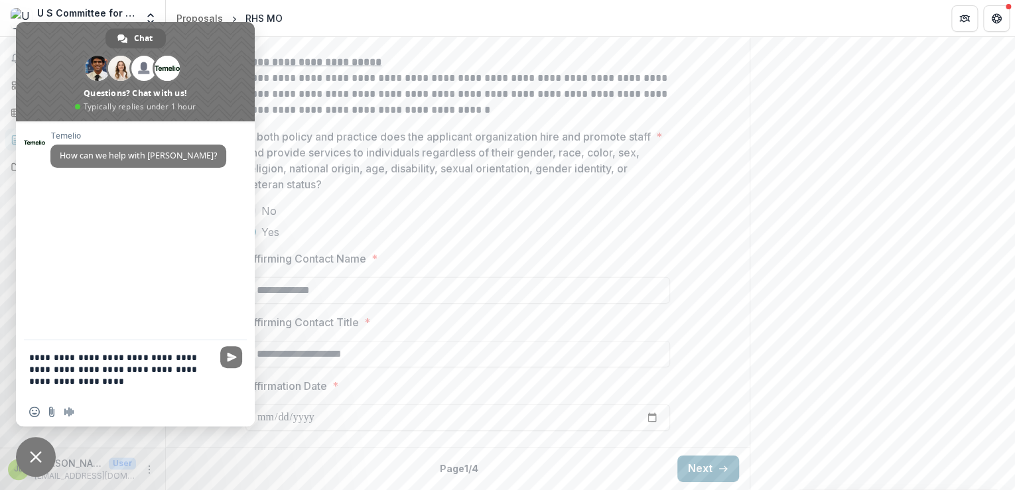
click at [698, 470] on button "Next" at bounding box center [708, 469] width 62 height 27
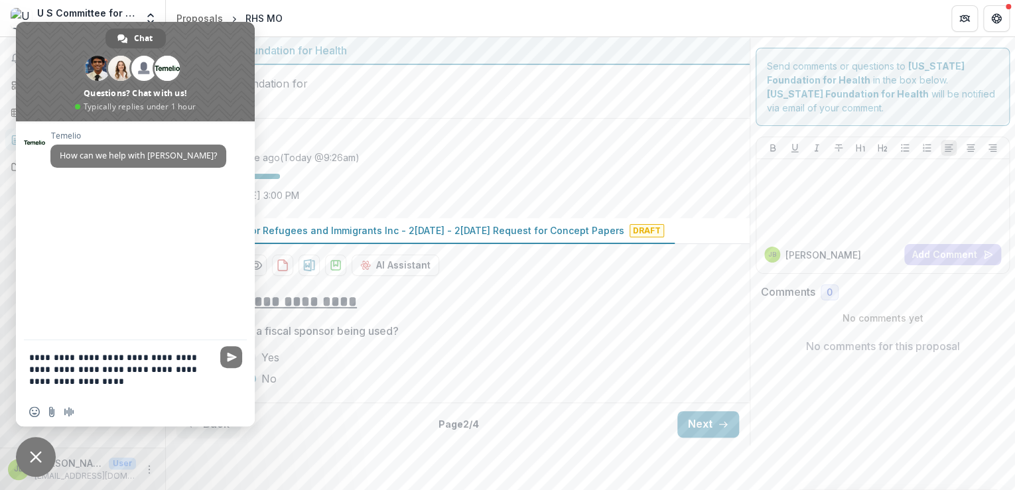
drag, startPoint x: 691, startPoint y: 470, endPoint x: 646, endPoint y: 459, distance: 47.2
click at [691, 438] on button "Next" at bounding box center [708, 424] width 62 height 27
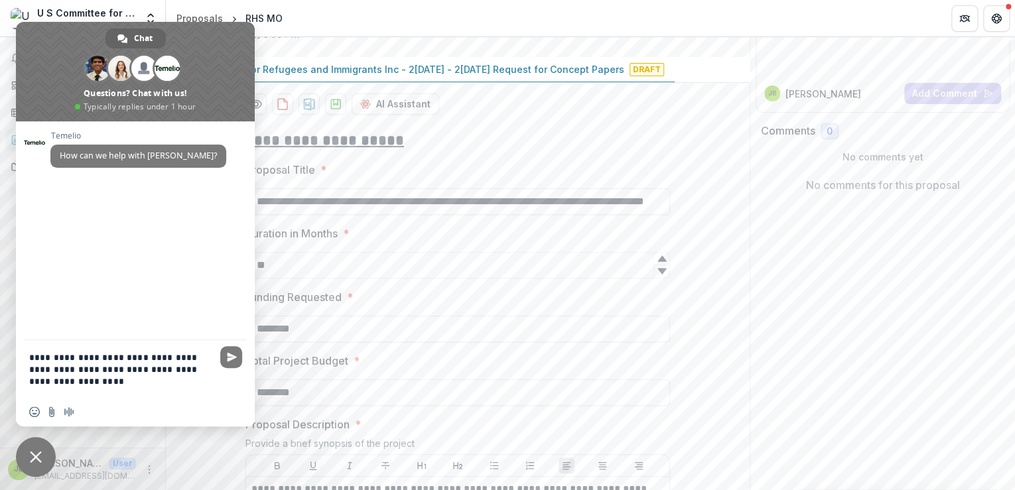
scroll to position [0, 0]
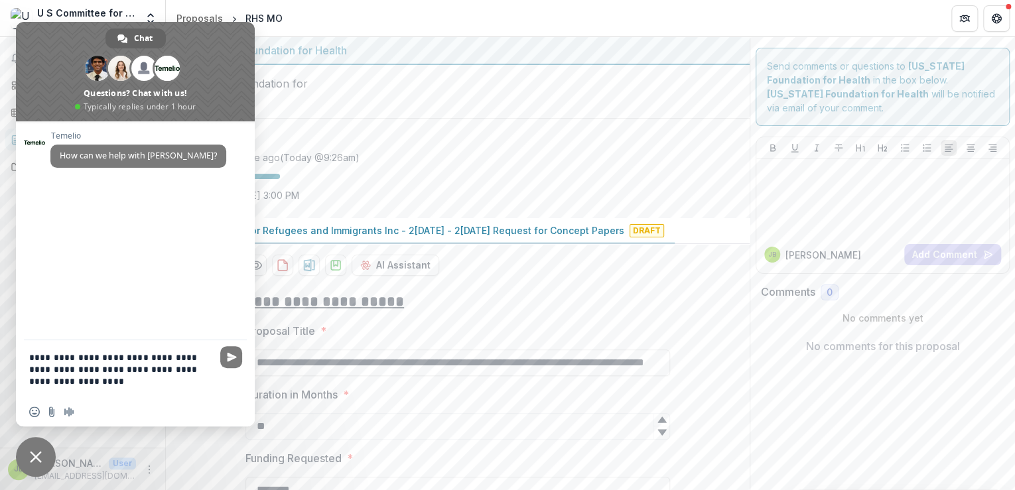
click at [90, 377] on textarea "**********" at bounding box center [122, 368] width 186 height 57
click at [186, 358] on textarea "**********" at bounding box center [122, 368] width 186 height 57
click at [157, 360] on textarea "**********" at bounding box center [122, 362] width 186 height 69
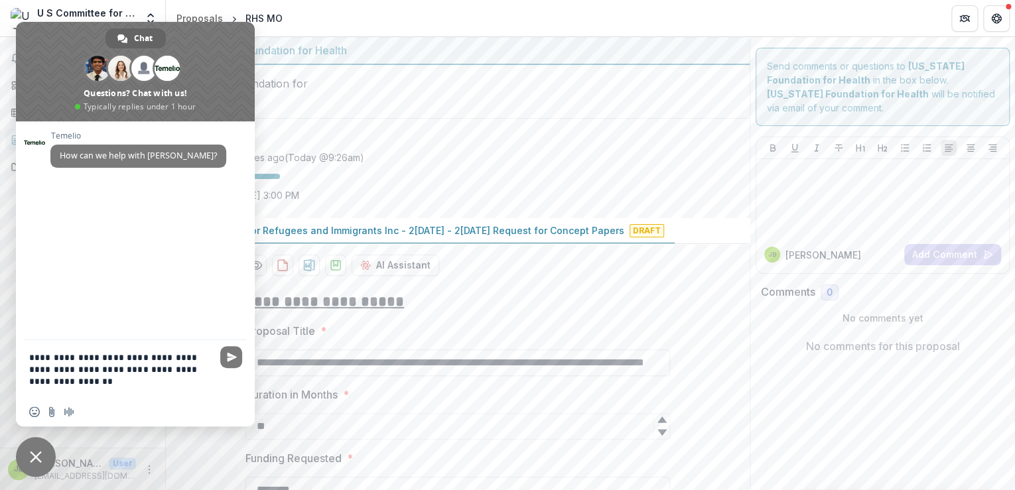
click at [110, 380] on textarea "**********" at bounding box center [122, 368] width 186 height 57
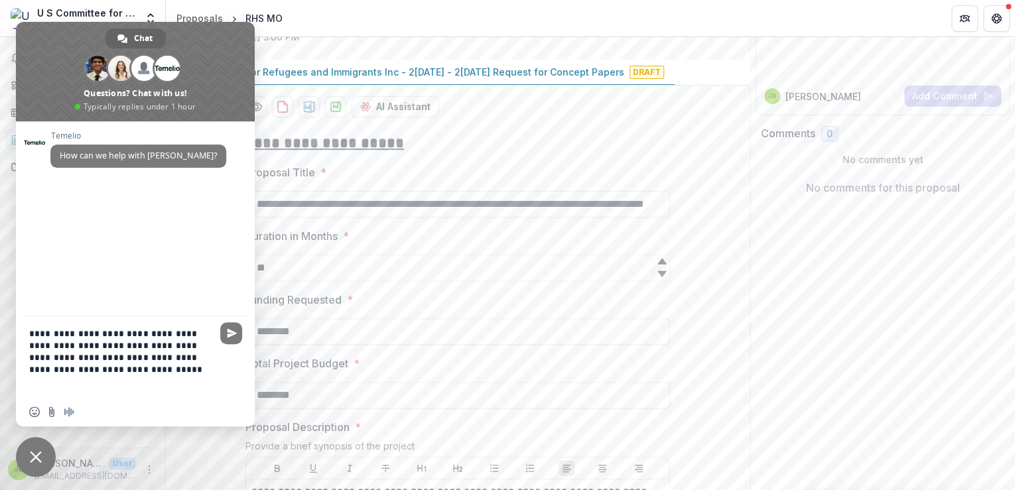
scroll to position [159, 0]
drag, startPoint x: 86, startPoint y: 40, endPoint x: 313, endPoint y: 145, distance: 249.4
click at [313, 145] on body "**********" at bounding box center [507, 245] width 1015 height 490
click at [143, 366] on textarea "**********" at bounding box center [122, 357] width 186 height 81
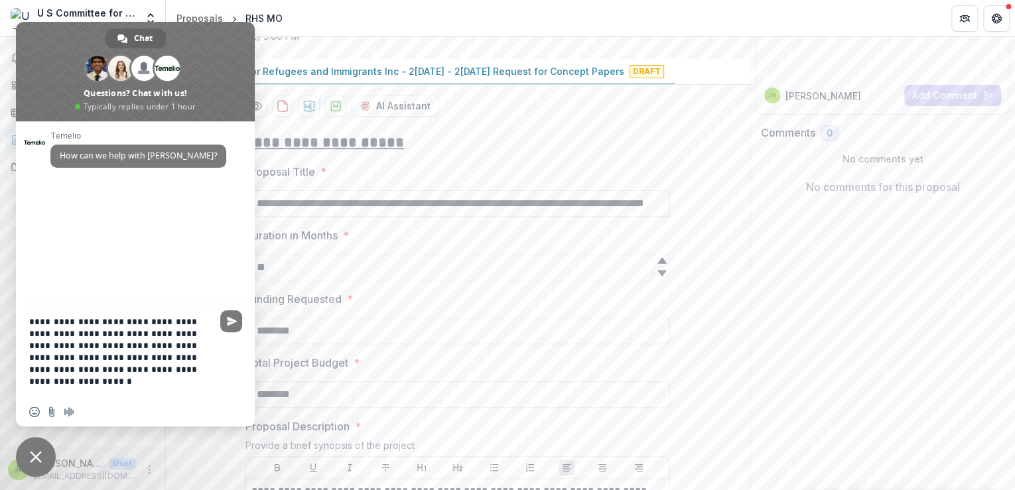
click at [94, 371] on textarea "**********" at bounding box center [122, 351] width 186 height 93
type textarea "**********"
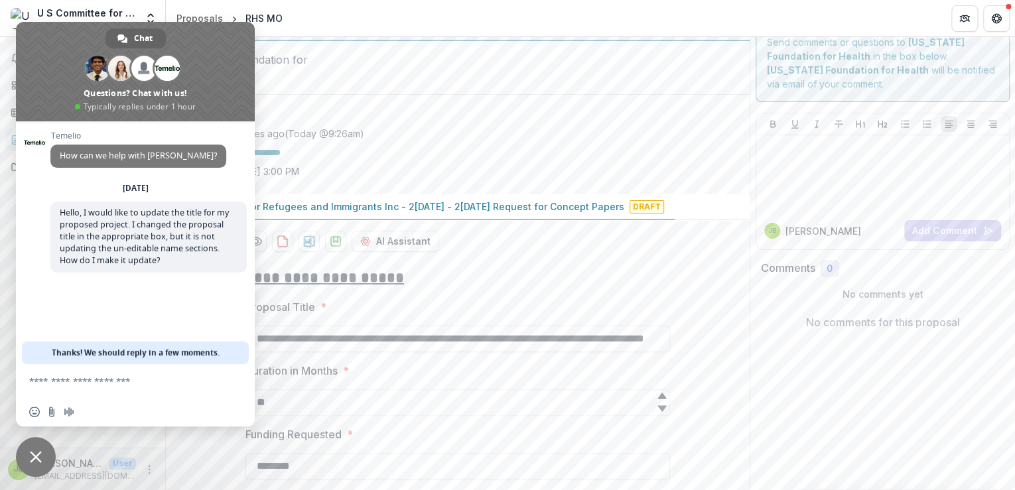
scroll to position [0, 0]
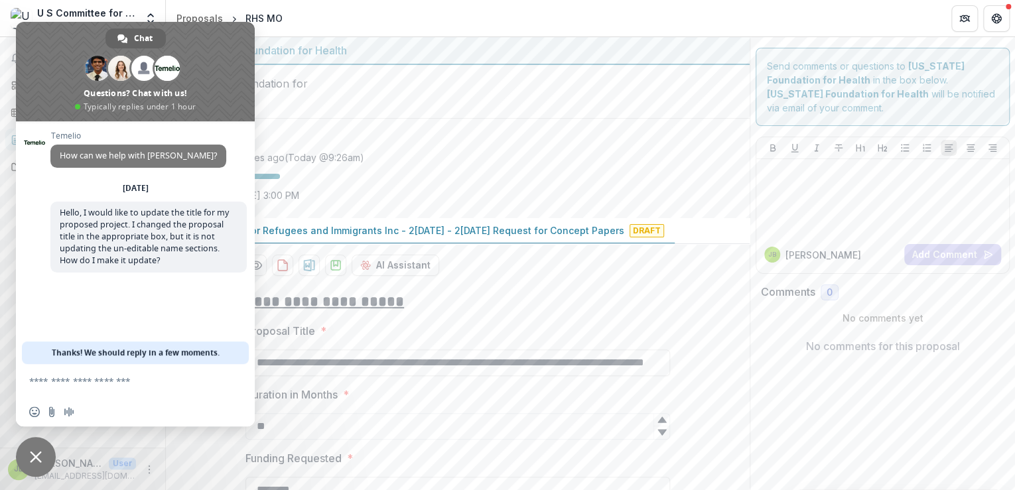
drag, startPoint x: 198, startPoint y: 43, endPoint x: 403, endPoint y: 98, distance: 212.1
click at [403, 98] on body "**********" at bounding box center [507, 245] width 1015 height 490
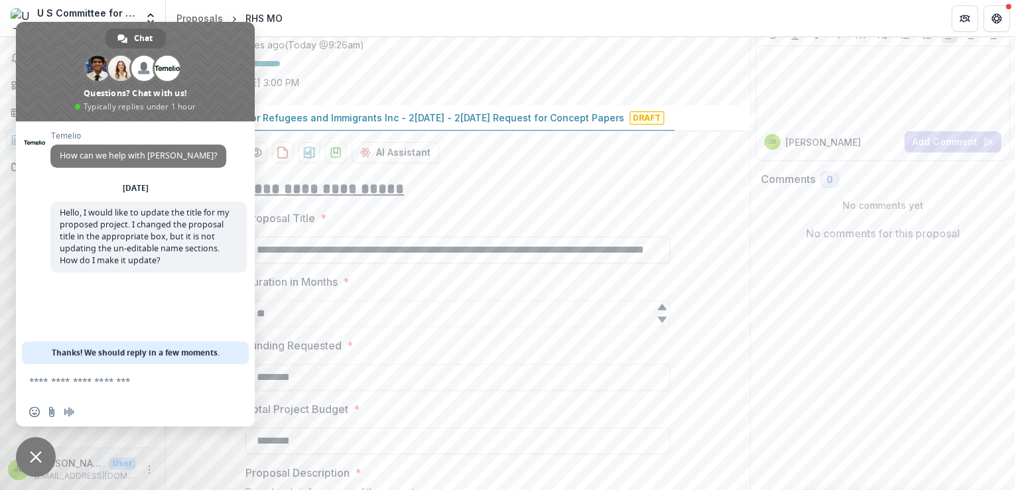
scroll to position [106, 0]
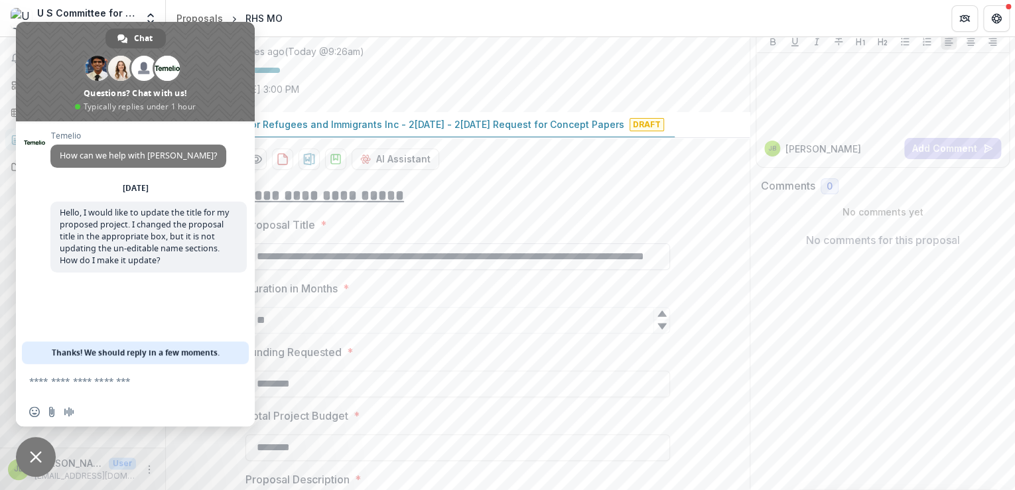
click at [595, 270] on input "**********" at bounding box center [458, 257] width 425 height 27
click at [443, 39] on h2 "RHS MO" at bounding box center [446, 31] width 541 height 16
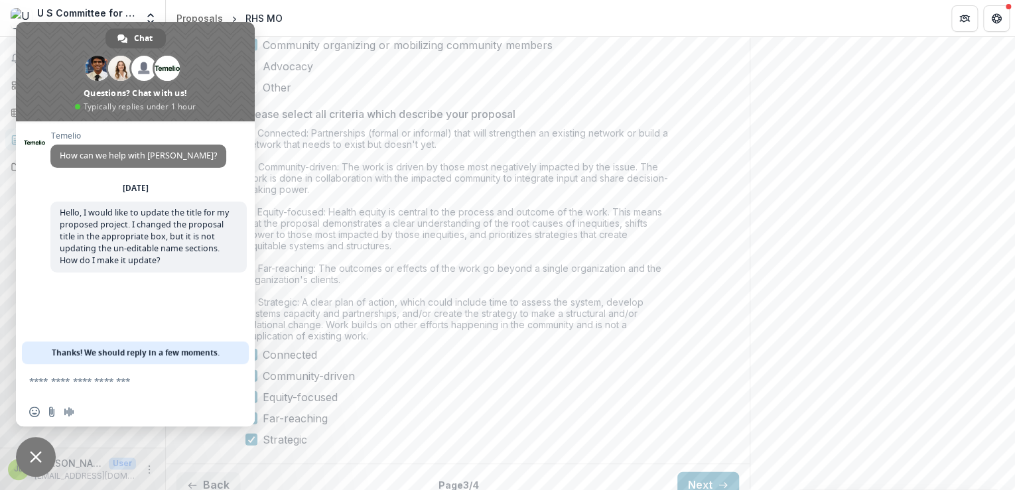
scroll to position [1464, 0]
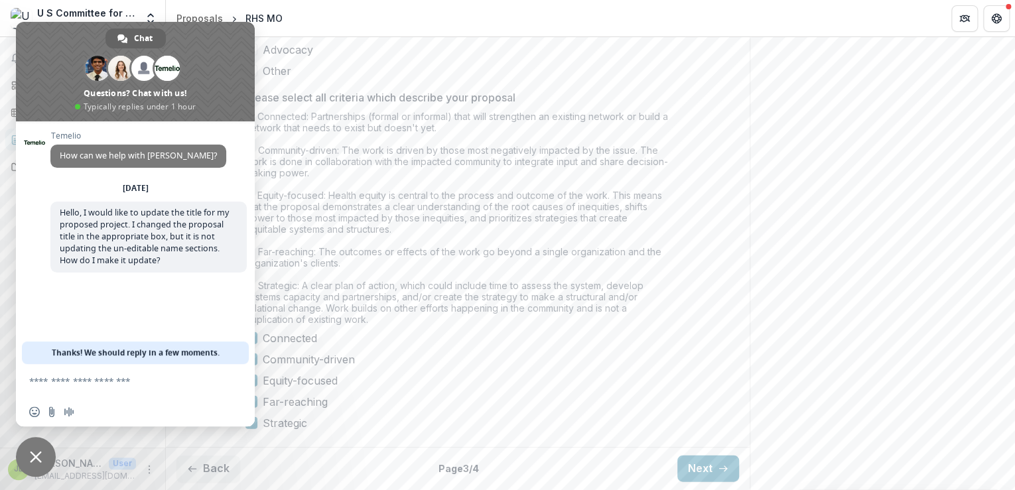
drag, startPoint x: 693, startPoint y: 464, endPoint x: 681, endPoint y: 463, distance: 12.0
click at [692, 466] on button "Next" at bounding box center [708, 469] width 62 height 27
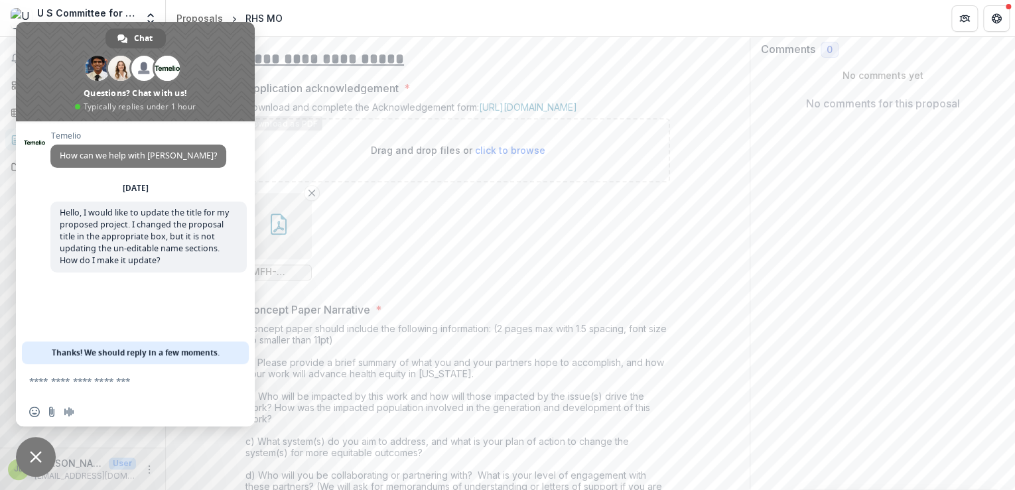
scroll to position [265, 0]
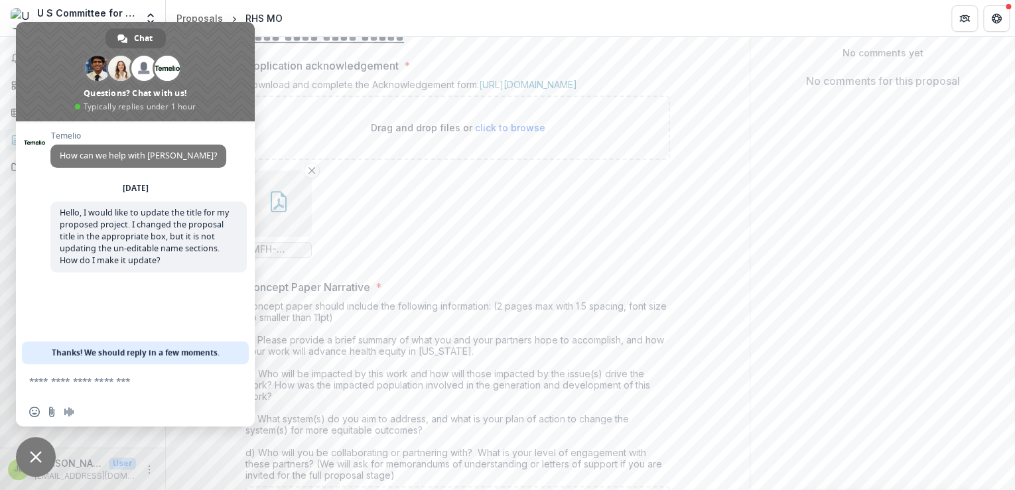
click at [27, 451] on span "Close chat" at bounding box center [36, 457] width 40 height 40
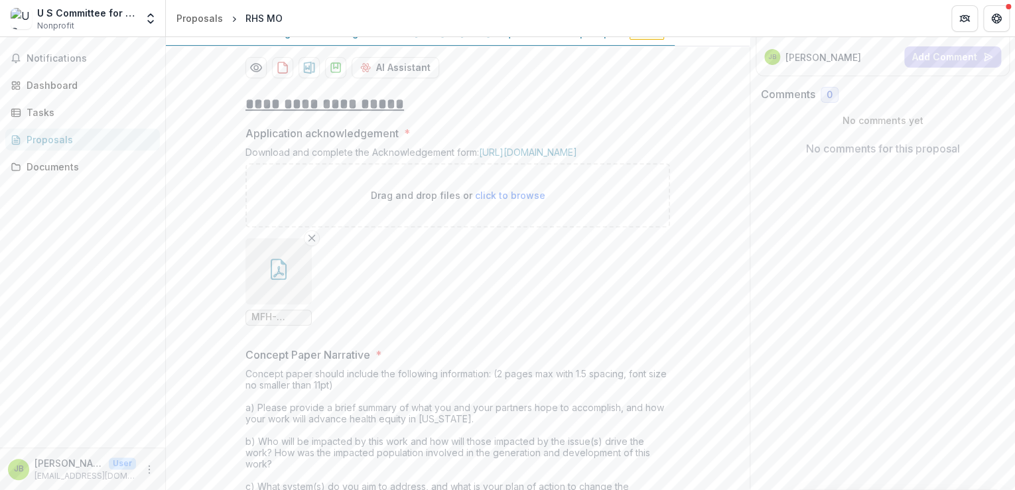
scroll to position [0, 0]
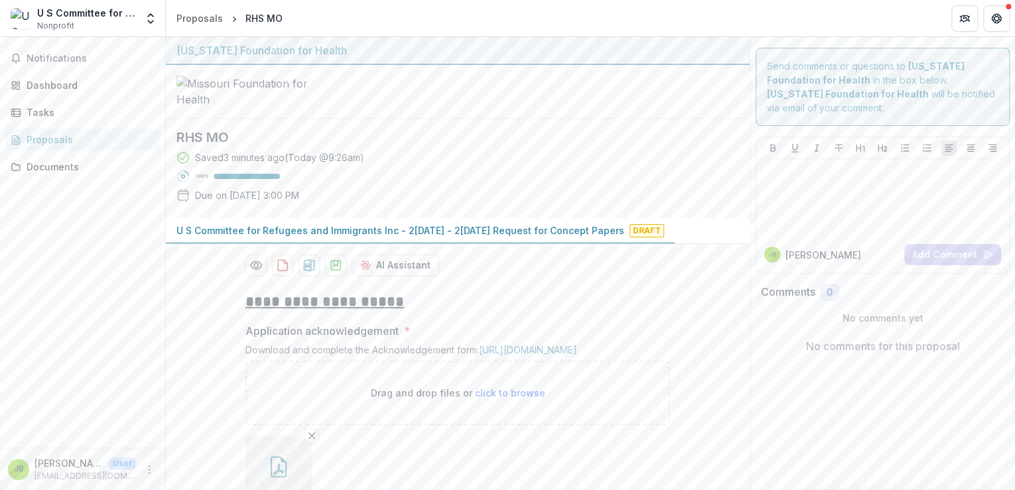
click at [208, 145] on h2 "RHS MO" at bounding box center [446, 137] width 541 height 16
click at [44, 173] on div "Documents" at bounding box center [88, 167] width 123 height 14
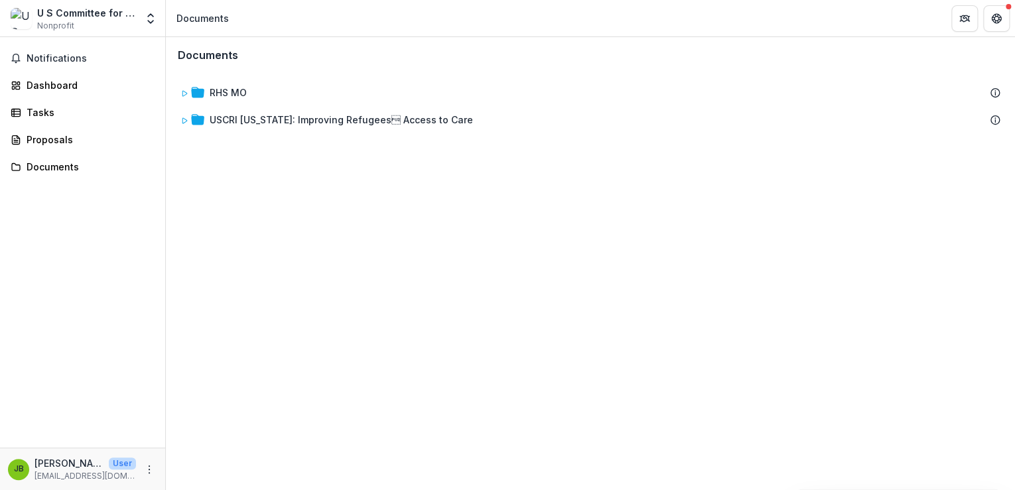
drag, startPoint x: 204, startPoint y: 89, endPoint x: 852, endPoint y: 279, distance: 674.8
click at [850, 324] on div "Documents RHS MO USCRI [US_STATE]: Improving Refugees Access to Care To pick u…" at bounding box center [590, 263] width 849 height 453
click at [973, 19] on button "Partners" at bounding box center [964, 18] width 27 height 27
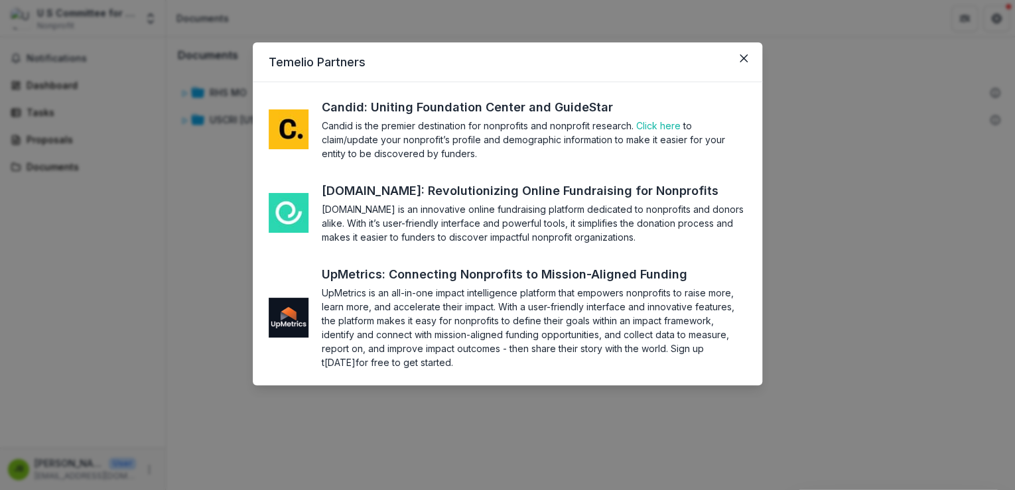
drag, startPoint x: 744, startPoint y: 56, endPoint x: 722, endPoint y: 54, distance: 22.6
click at [744, 56] on icon "Close" at bounding box center [744, 58] width 8 height 8
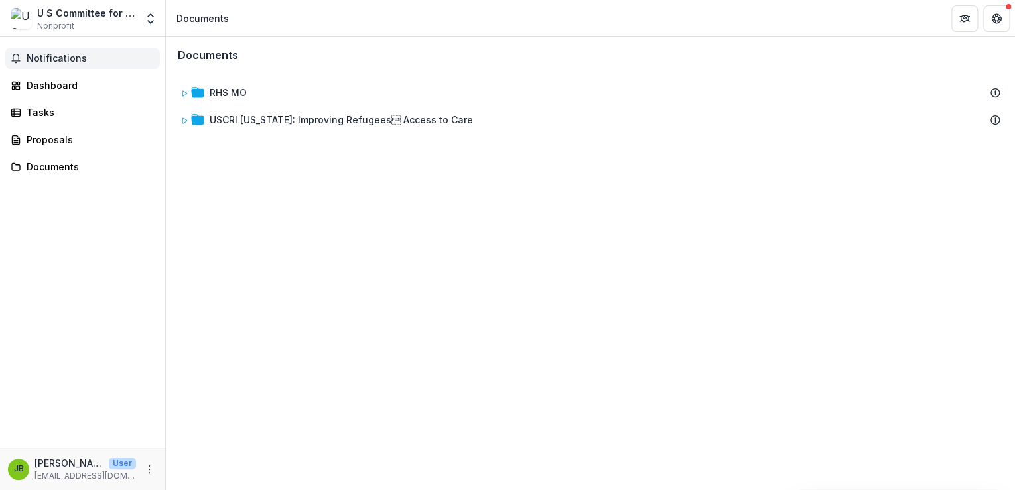
click at [53, 52] on button "Notifications" at bounding box center [82, 58] width 155 height 21
click at [42, 82] on div "Dashboard" at bounding box center [88, 85] width 123 height 14
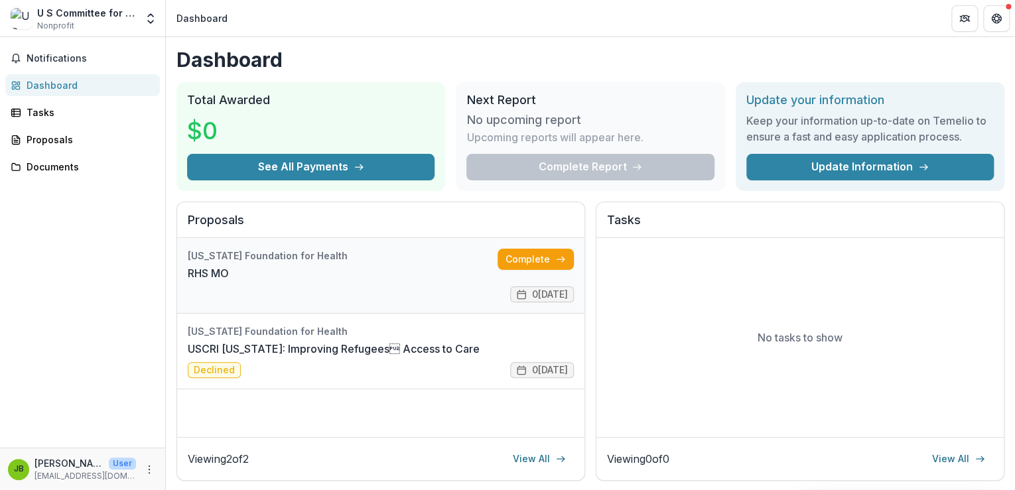
drag, startPoint x: 564, startPoint y: 257, endPoint x: 413, endPoint y: 278, distance: 152.0
click at [229, 278] on link "RHS MO" at bounding box center [208, 273] width 41 height 16
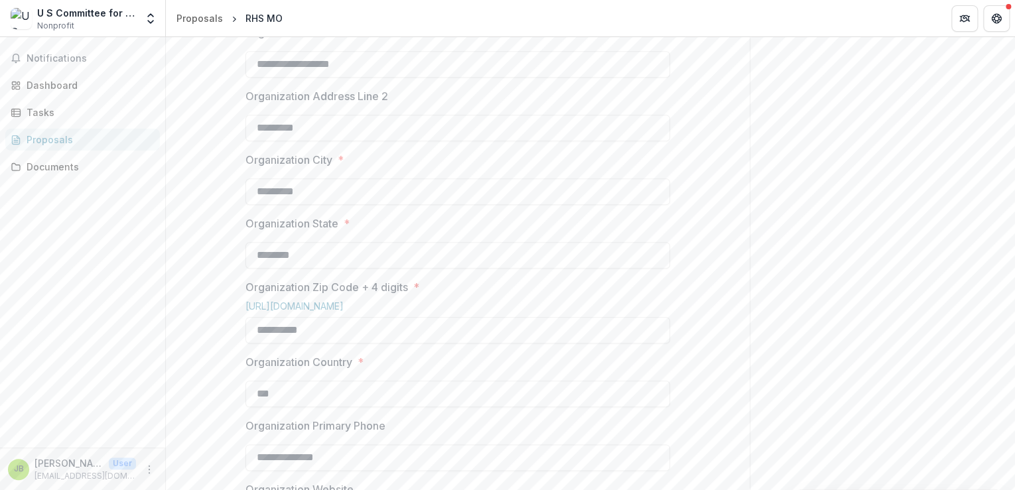
scroll to position [265, 0]
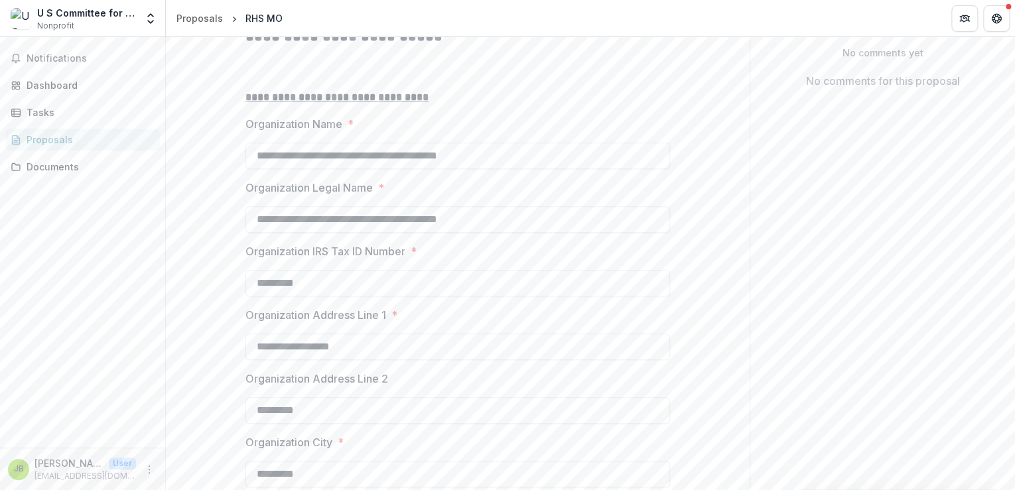
click at [231, 17] on icon "breadcrumb" at bounding box center [234, 19] width 7 height 7
click at [194, 13] on div "Proposals" at bounding box center [199, 18] width 46 height 14
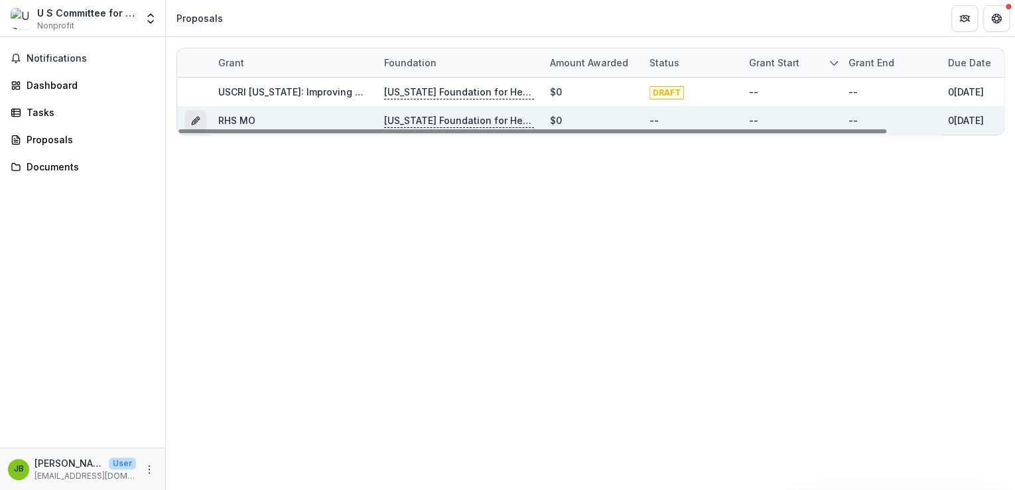
drag, startPoint x: 247, startPoint y: 118, endPoint x: 199, endPoint y: 121, distance: 47.9
click at [196, 117] on icon "Grant 297a6b7c-dc77-4643-b59f-7230b5b0b955" at bounding box center [197, 118] width 3 height 3
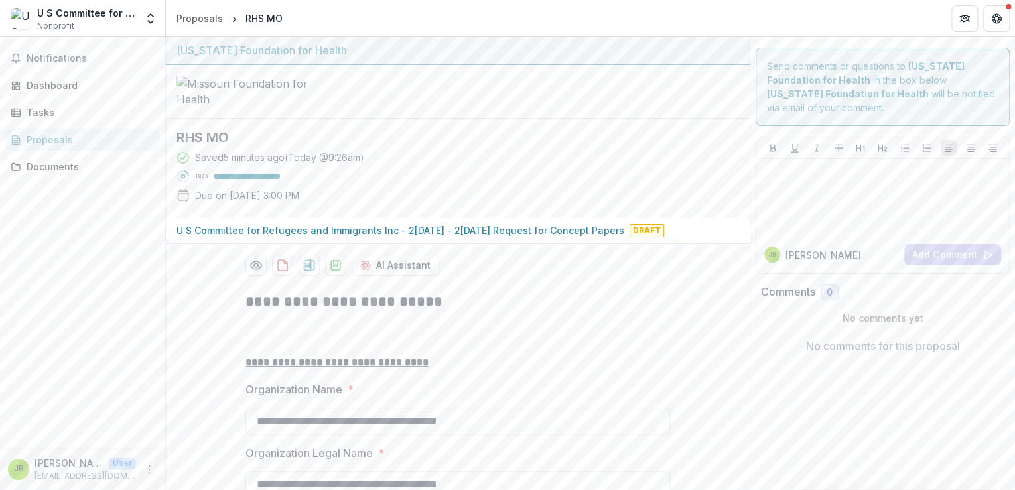
drag, startPoint x: 53, startPoint y: 281, endPoint x: 45, endPoint y: 259, distance: 22.7
click at [51, 276] on div "Notifications Dashboard Tasks Proposals Documents" at bounding box center [82, 242] width 165 height 411
click at [228, 52] on div "[US_STATE] Foundation for Health" at bounding box center [457, 50] width 563 height 16
click at [155, 21] on icon "Open entity switcher" at bounding box center [150, 18] width 13 height 13
click at [0, 268] on html "**********" at bounding box center [507, 245] width 1015 height 490
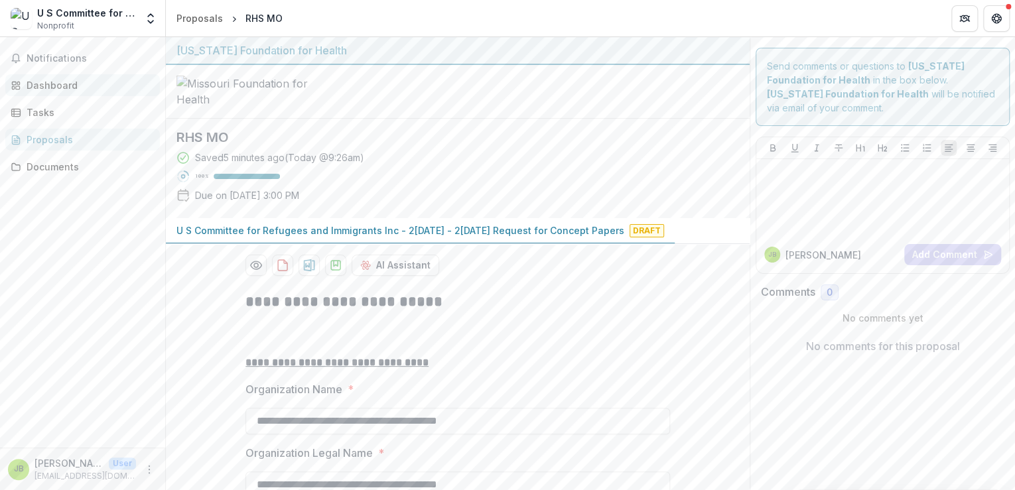
click at [43, 86] on div "Dashboard" at bounding box center [88, 85] width 123 height 14
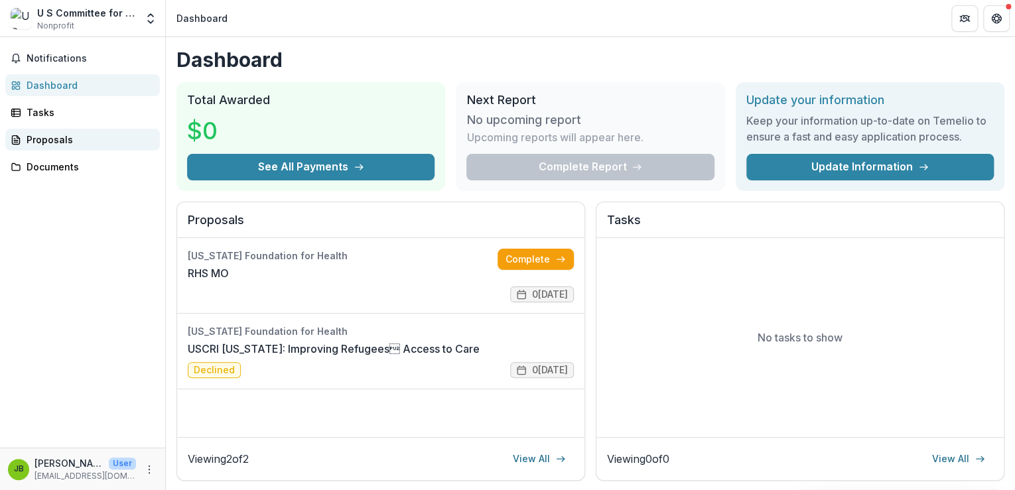
click at [21, 139] on link "Proposals" at bounding box center [82, 140] width 155 height 22
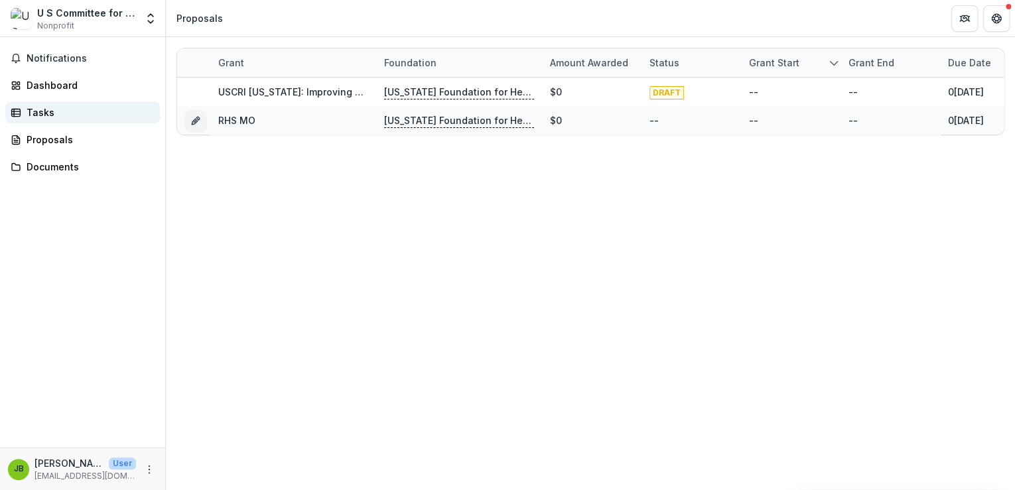
click at [19, 115] on rect at bounding box center [16, 112] width 9 height 7
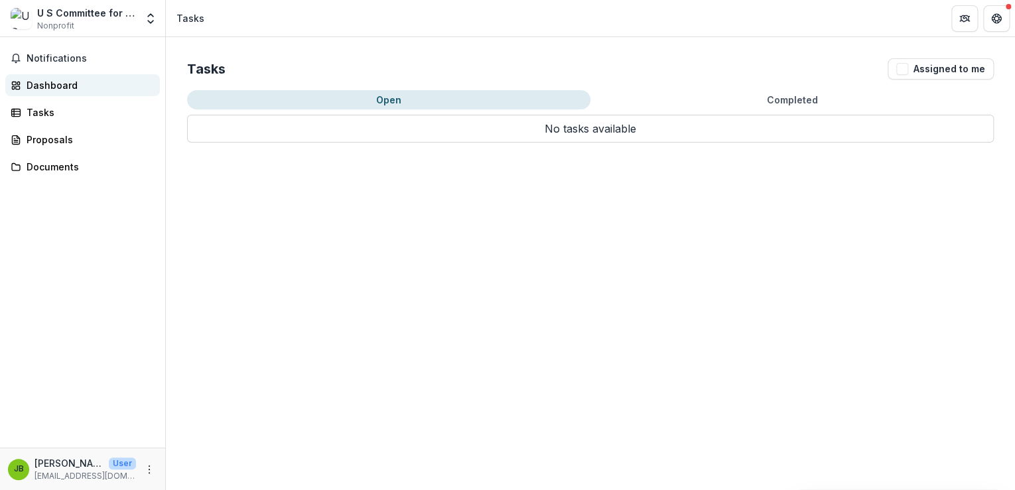
click at [37, 80] on div "Dashboard" at bounding box center [88, 85] width 123 height 14
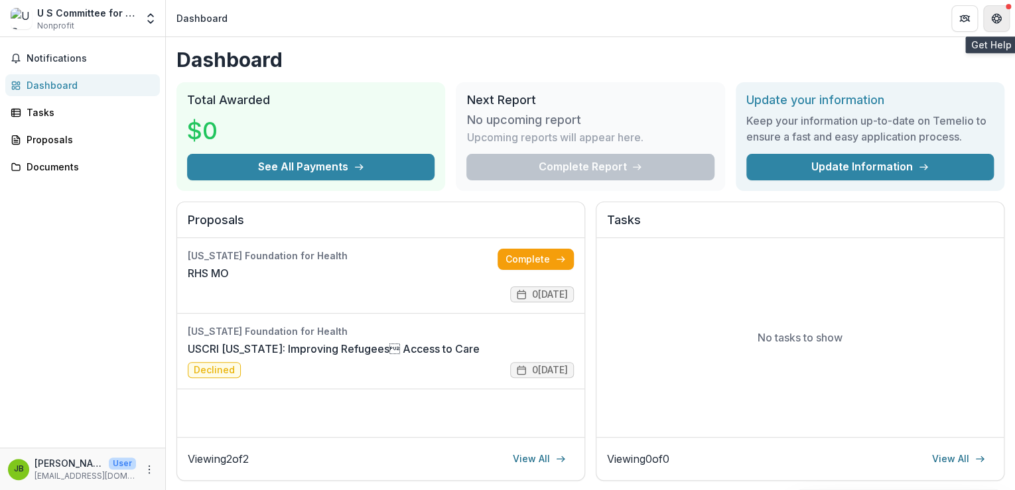
click at [1007, 23] on button "Get Help" at bounding box center [996, 18] width 27 height 27
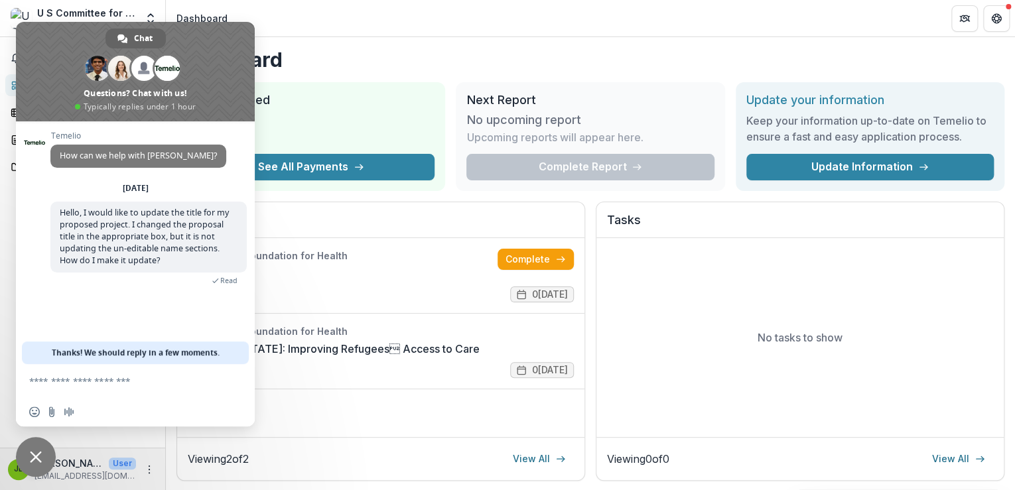
click at [322, 202] on div "Proposals [US_STATE] Foundation for Health RHS MO Complete 08[DATE][US_STATE] F…" at bounding box center [380, 342] width 409 height 280
click at [29, 462] on span "Close chat" at bounding box center [36, 457] width 40 height 40
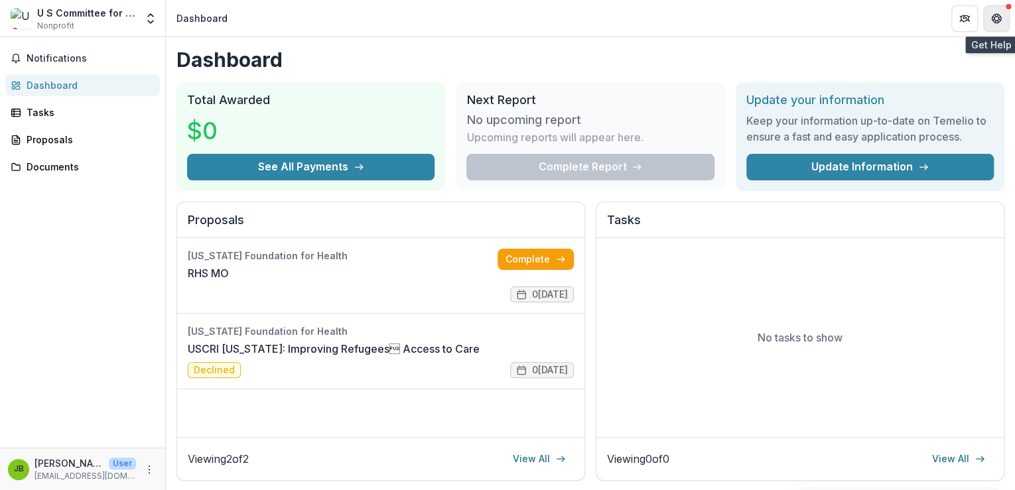
click at [993, 16] on icon "Get Help" at bounding box center [994, 15] width 3 height 3
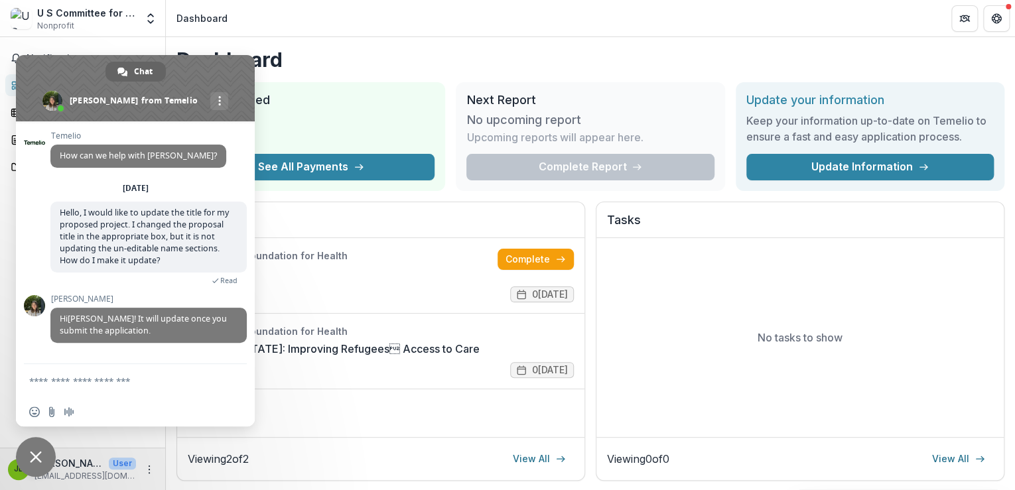
click at [55, 382] on textarea "Compose your message..." at bounding box center [122, 380] width 186 height 33
type textarea "**********"
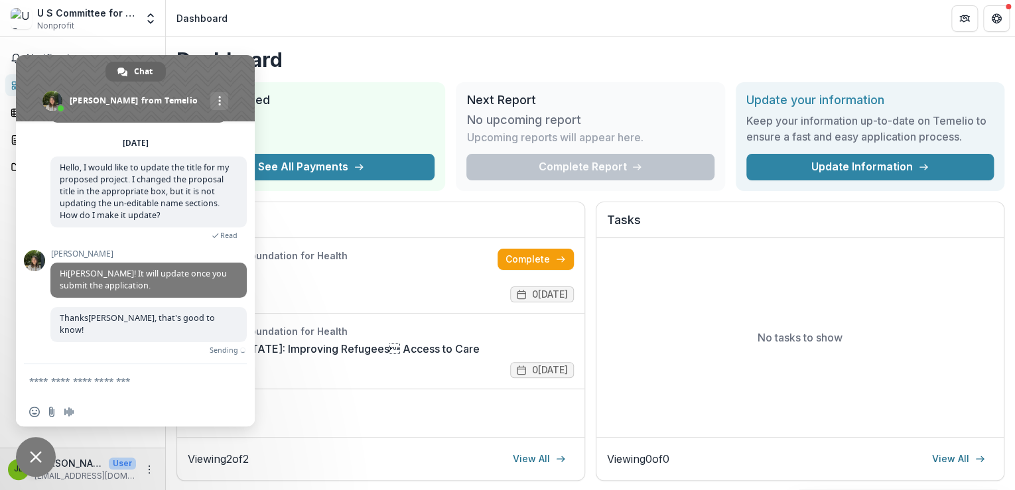
scroll to position [30, 0]
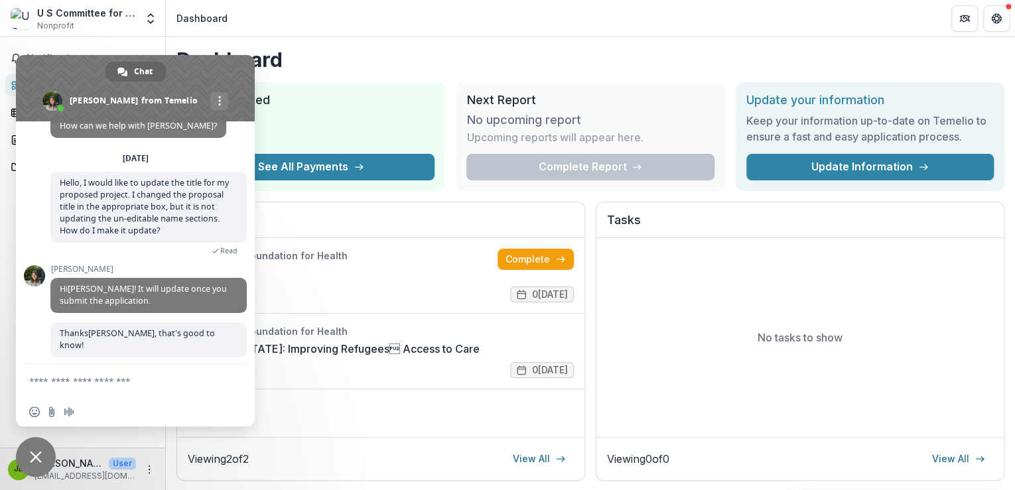
click at [35, 459] on span "Close chat" at bounding box center [36, 457] width 12 height 12
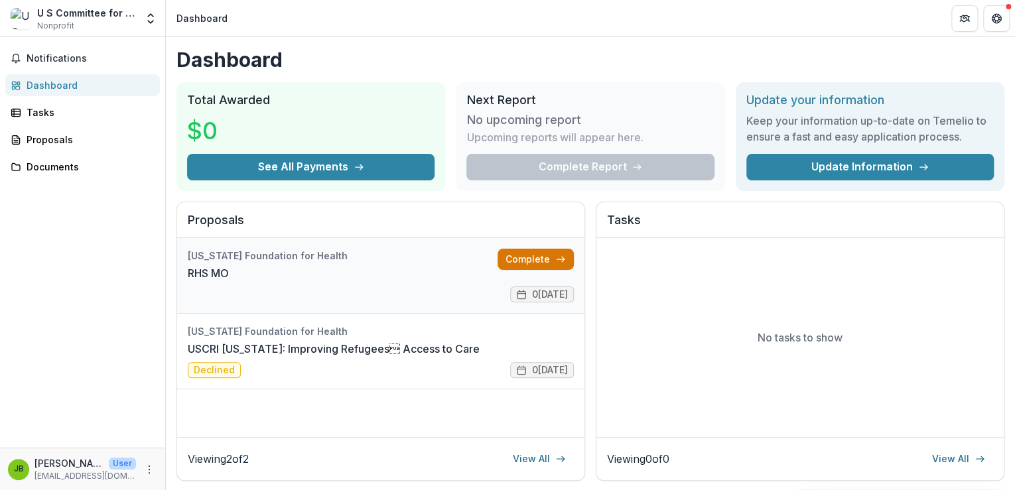
click at [506, 257] on link "Complete" at bounding box center [536, 259] width 76 height 21
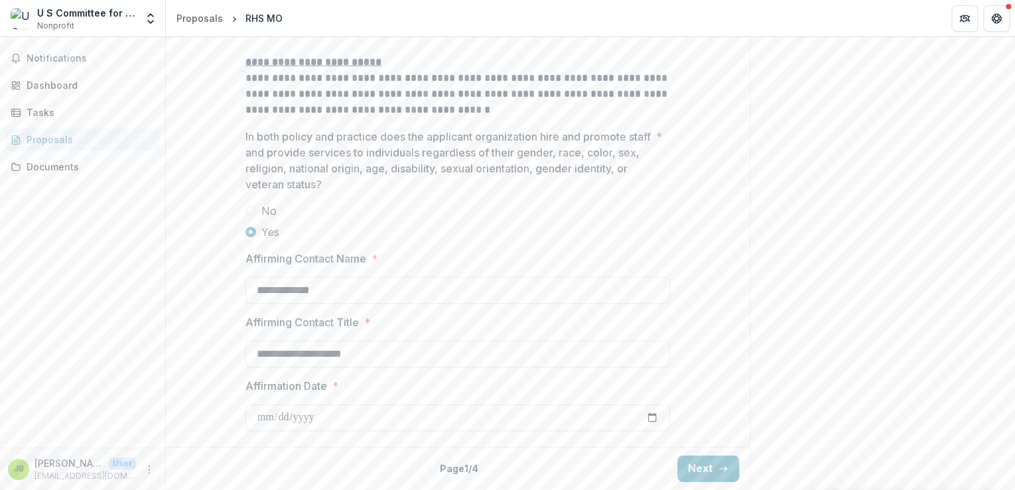
scroll to position [2063, 0]
click at [698, 478] on button "Next" at bounding box center [708, 469] width 62 height 27
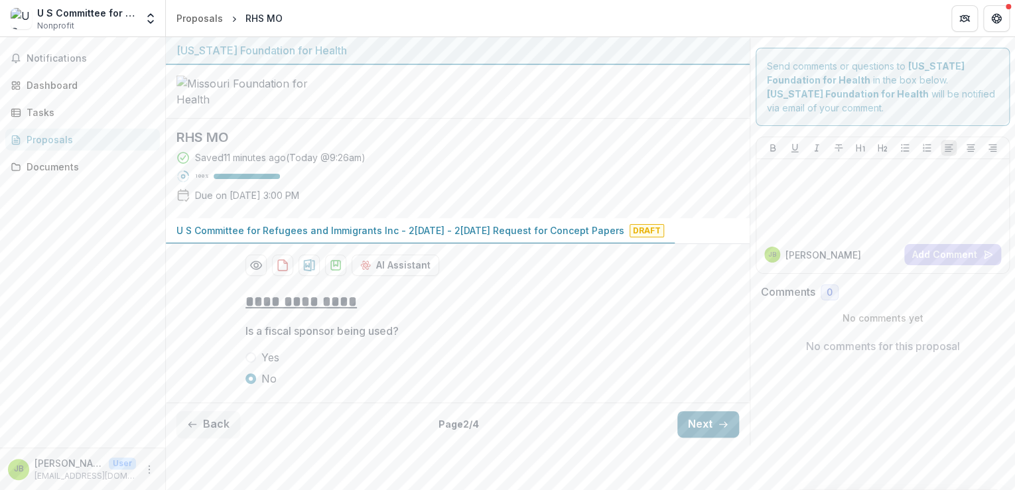
click at [695, 438] on button "Next" at bounding box center [708, 424] width 62 height 27
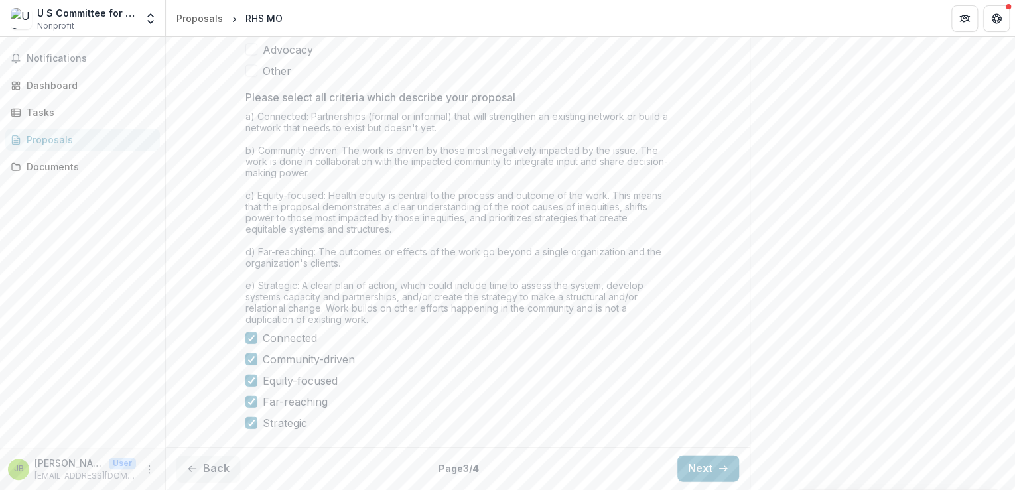
scroll to position [1464, 0]
click at [701, 472] on button "Next" at bounding box center [708, 469] width 62 height 27
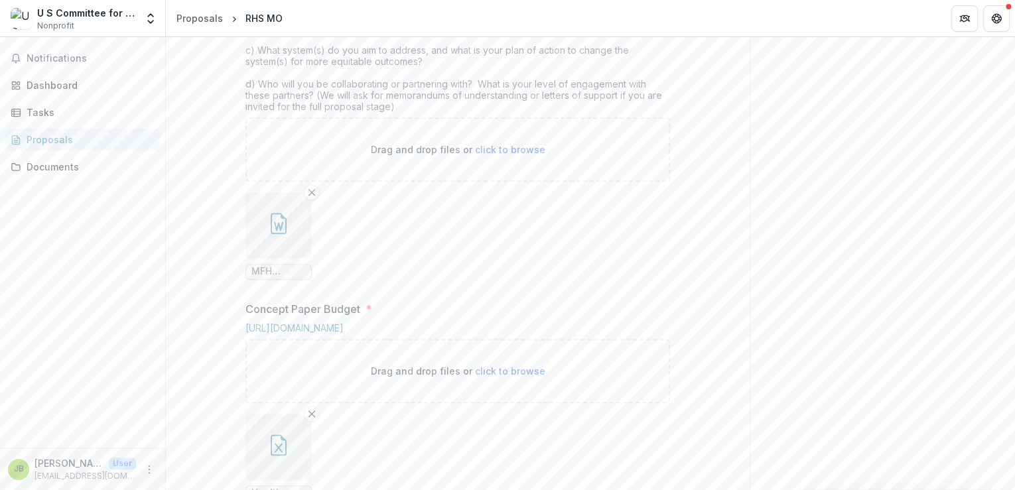
scroll to position [637, 0]
click at [271, 232] on icon "button" at bounding box center [278, 220] width 21 height 21
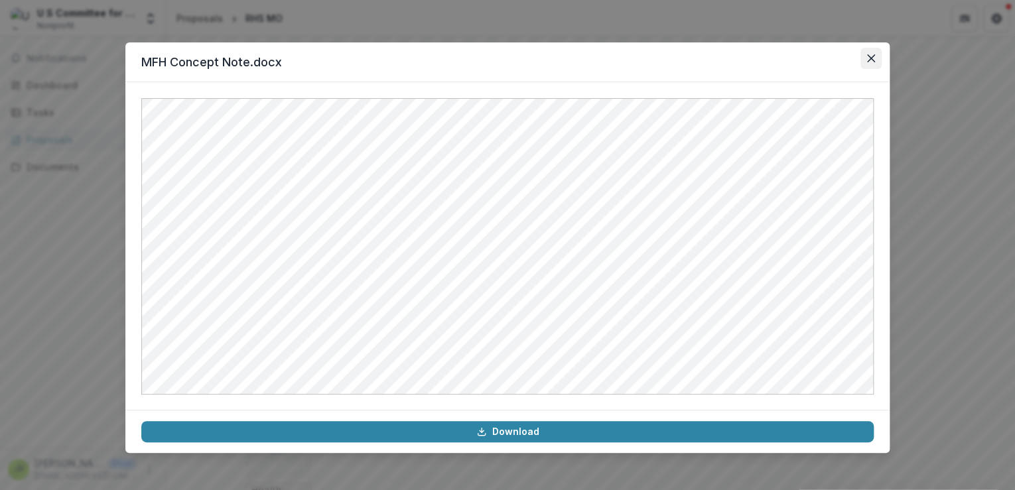
click at [868, 55] on icon "Close" at bounding box center [871, 58] width 8 height 8
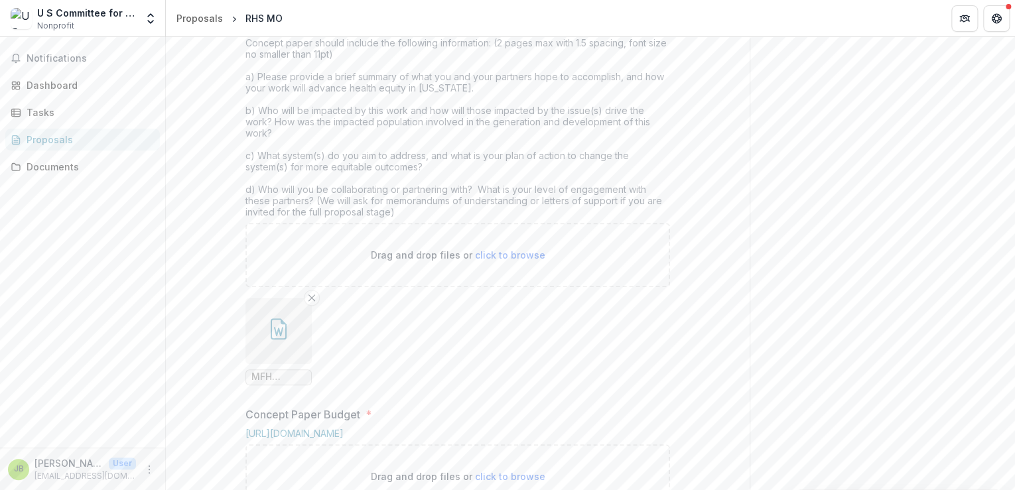
scroll to position [531, 0]
click at [309, 299] on line "Remove File" at bounding box center [312, 296] width 6 height 6
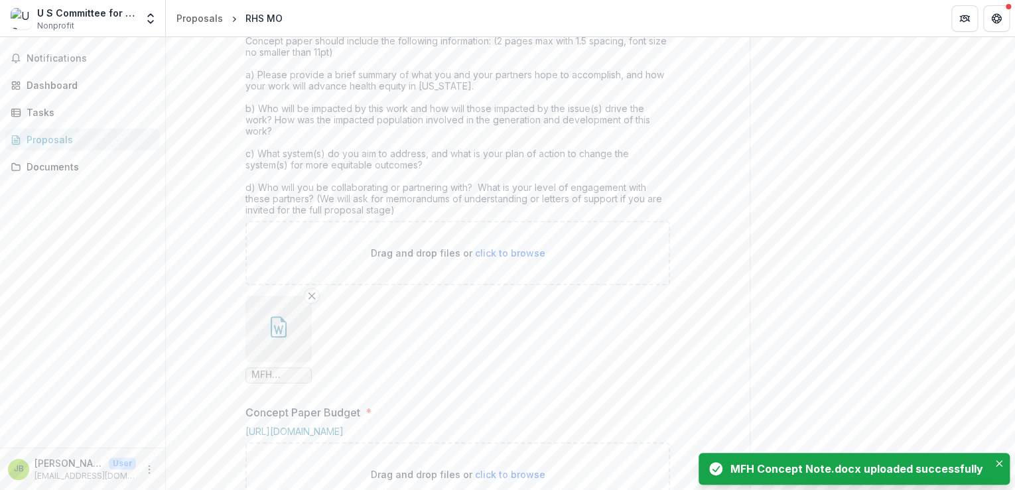
click at [269, 362] on button "button" at bounding box center [279, 329] width 66 height 66
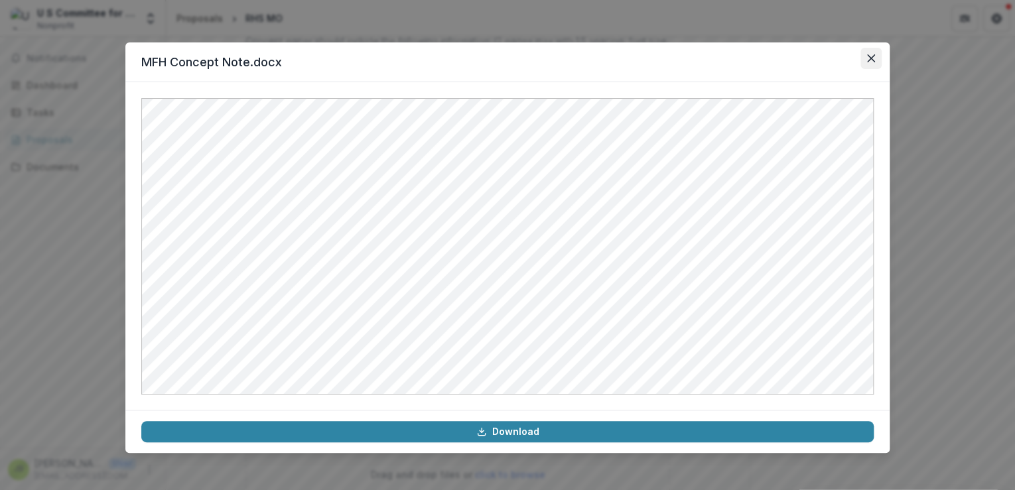
click at [871, 55] on icon "Close" at bounding box center [871, 58] width 8 height 8
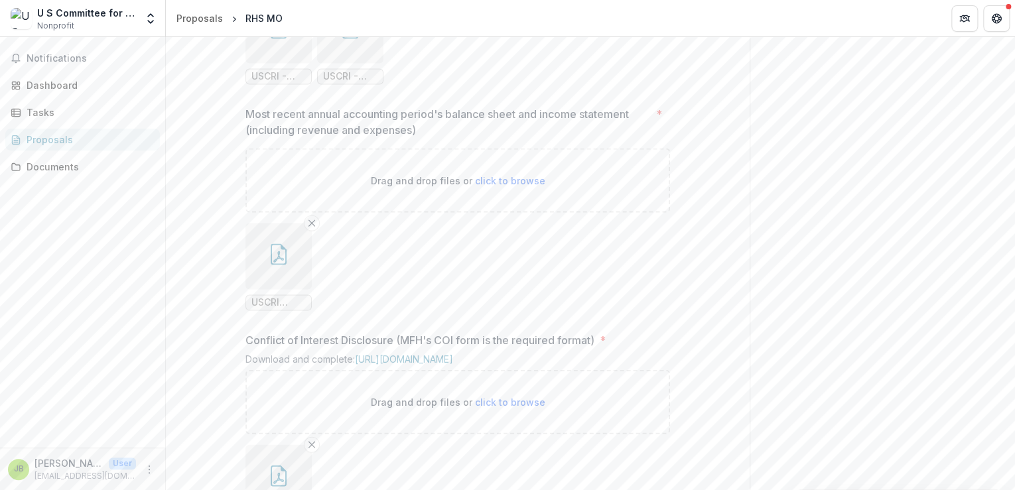
scroll to position [1274, 0]
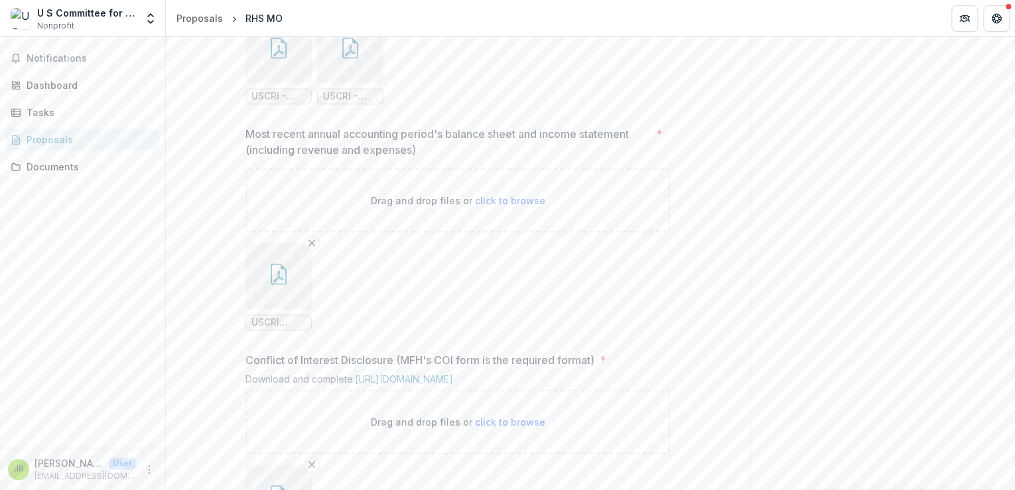
click at [279, 282] on icon "button" at bounding box center [278, 276] width 11 height 11
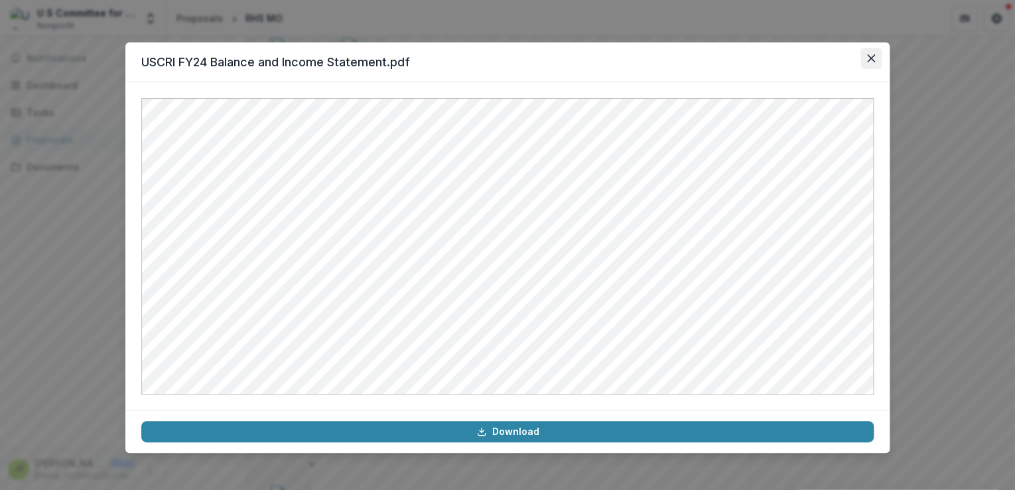
click at [873, 60] on icon "Close" at bounding box center [871, 58] width 8 height 8
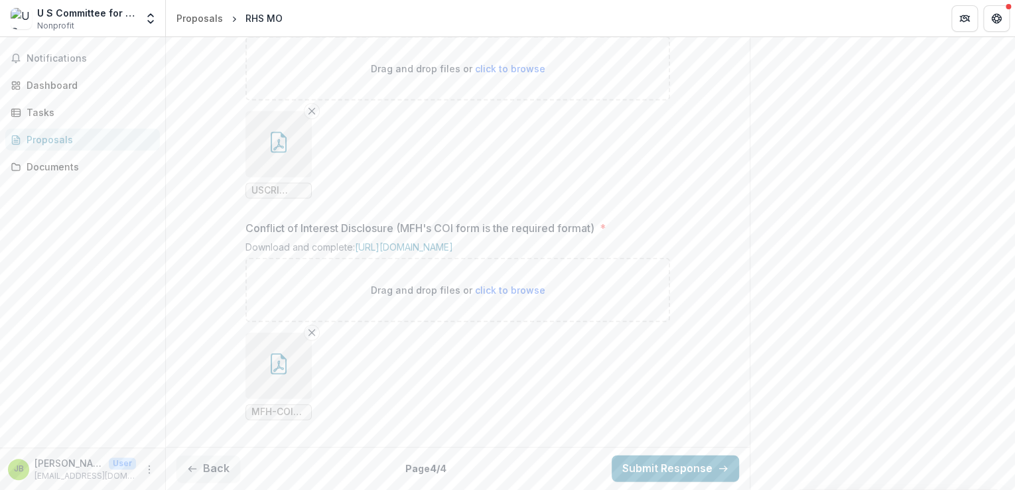
scroll to position [1521, 0]
click at [261, 353] on button "button" at bounding box center [279, 366] width 66 height 66
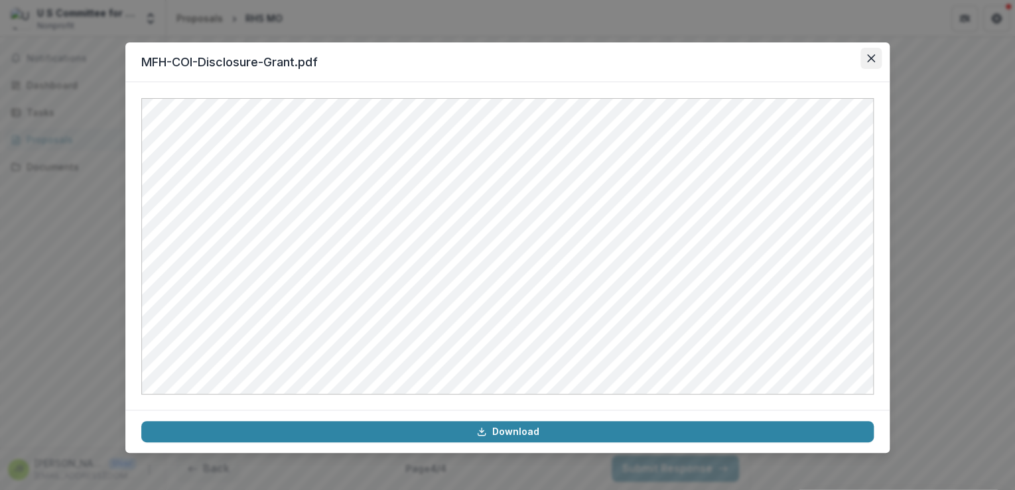
click at [871, 58] on icon "Close" at bounding box center [871, 58] width 8 height 8
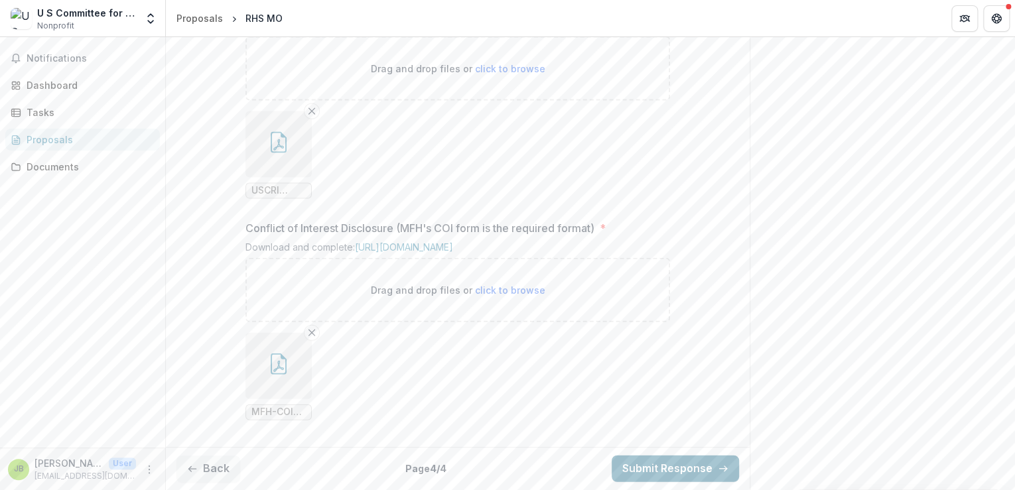
click at [661, 470] on button "Submit Response" at bounding box center [675, 469] width 127 height 27
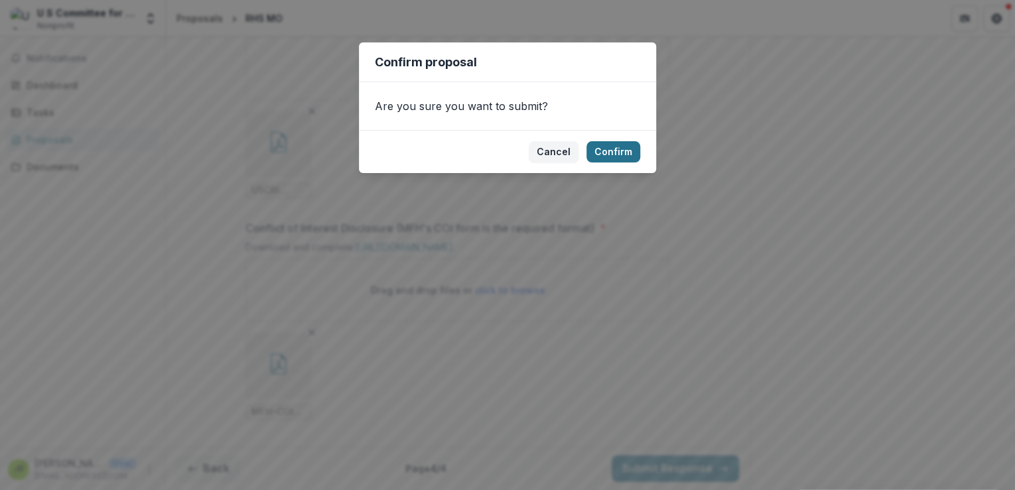
click at [610, 149] on button "Confirm" at bounding box center [614, 151] width 54 height 21
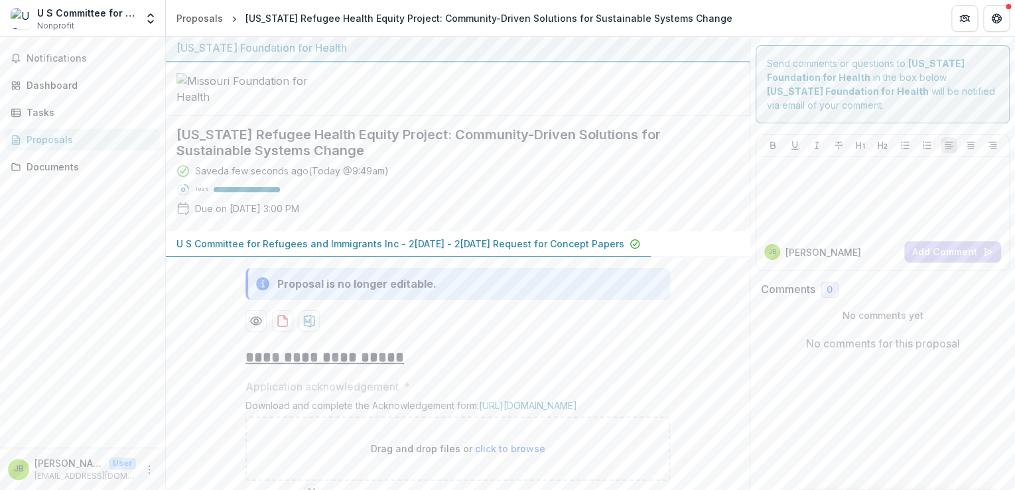
scroll to position [0, 0]
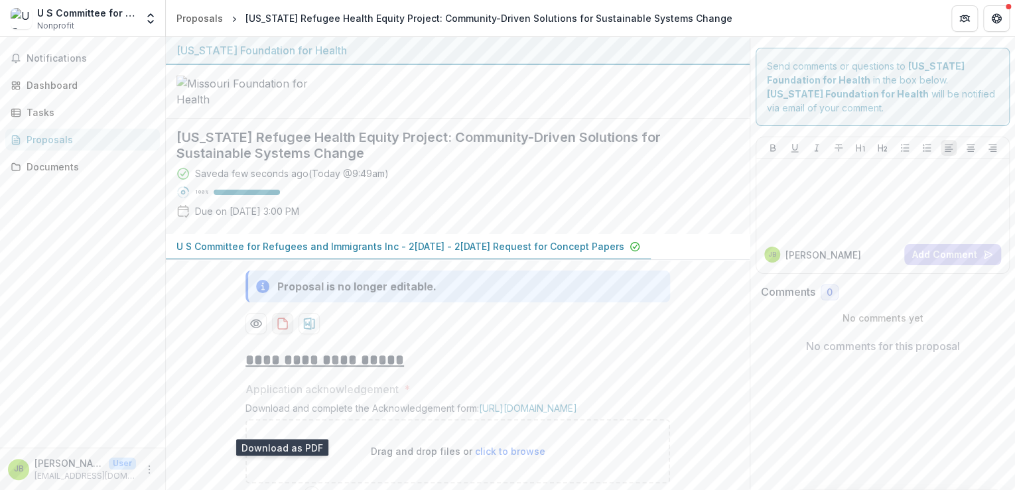
click at [285, 329] on icon "download-proposal" at bounding box center [282, 323] width 9 height 11
click at [64, 53] on span "Notifications" at bounding box center [84, 58] width 115 height 11
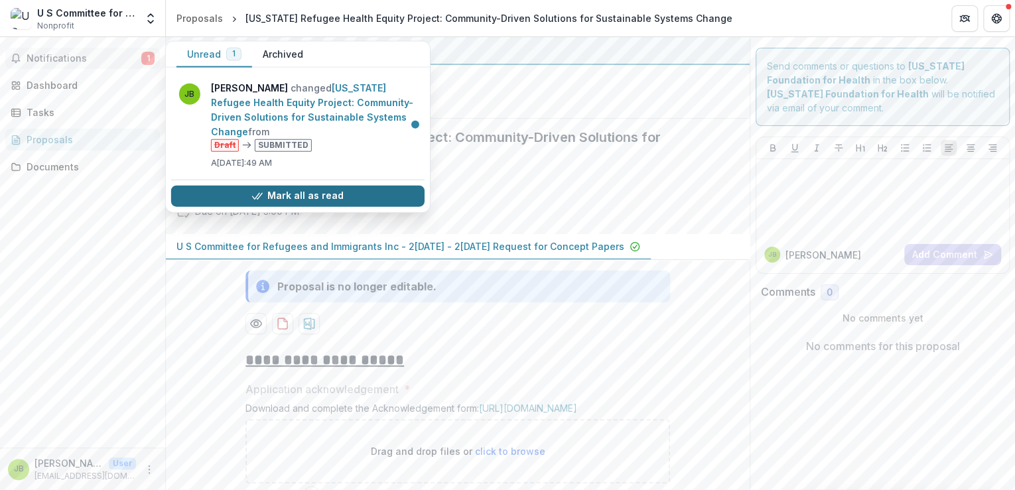
click at [247, 196] on button "Mark all as read" at bounding box center [297, 195] width 253 height 21
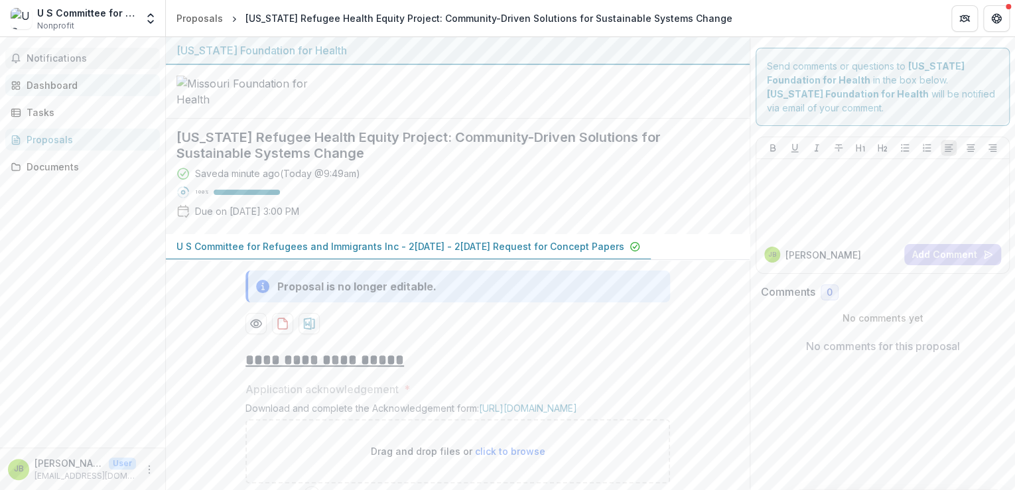
click at [40, 80] on div "Dashboard" at bounding box center [88, 85] width 123 height 14
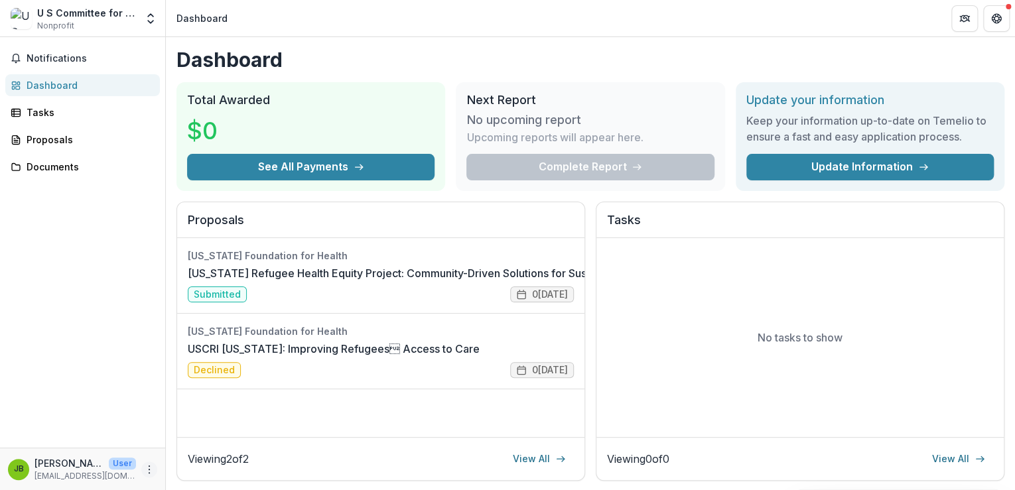
click at [146, 472] on icon "More" at bounding box center [149, 469] width 11 height 11
click at [202, 460] on button "Logout" at bounding box center [237, 464] width 142 height 22
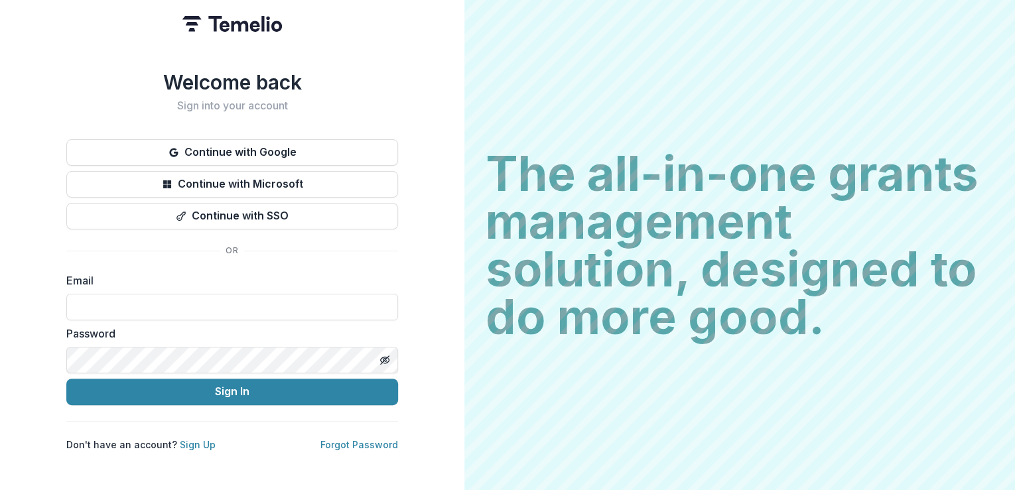
type input "**********"
